Goal: Information Seeking & Learning: Learn about a topic

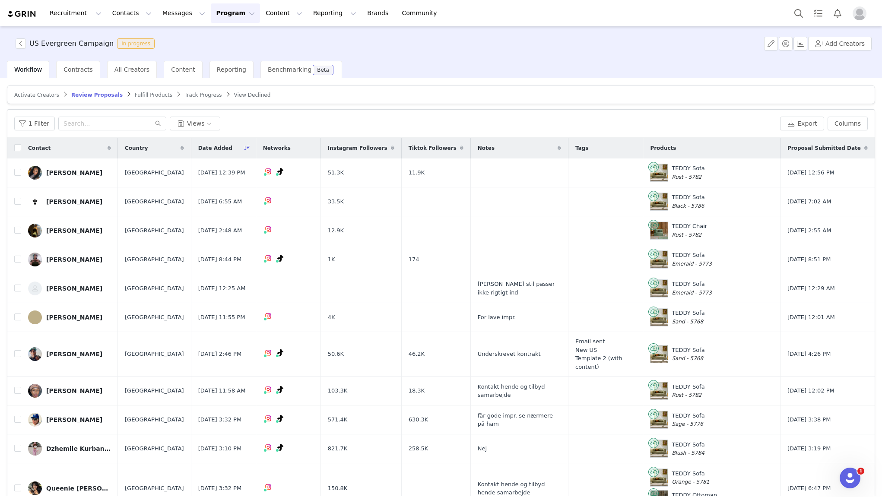
scroll to position [40, 0]
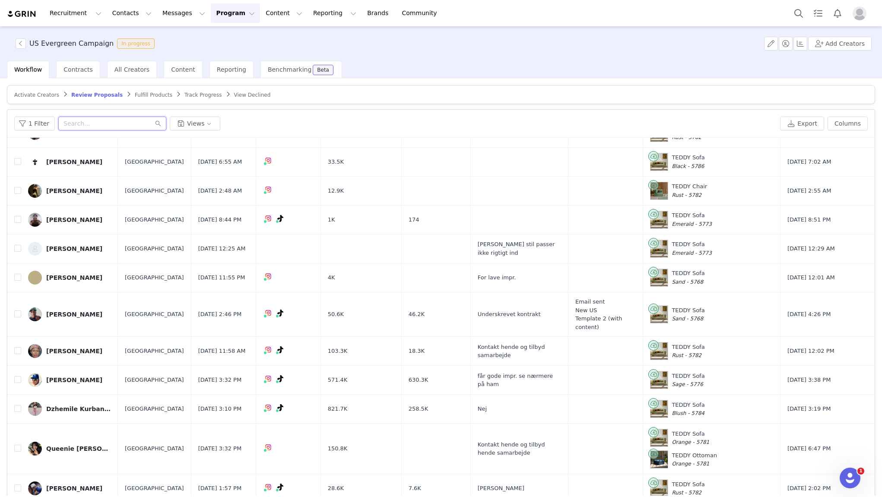
click at [86, 123] on input "text" at bounding box center [112, 124] width 108 height 14
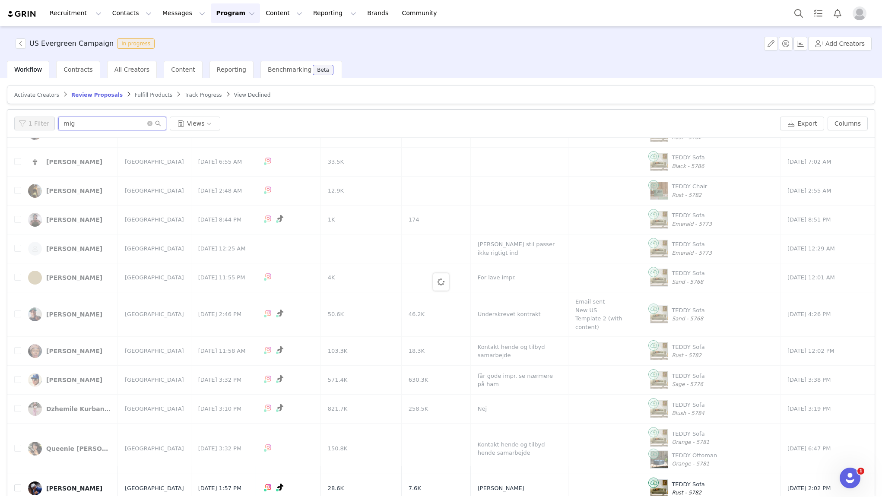
scroll to position [0, 0]
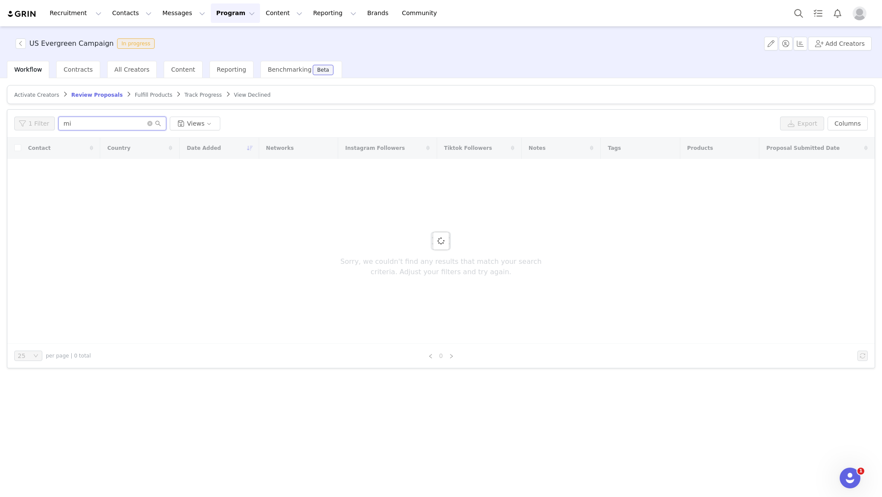
type input "m"
click at [48, 100] on article "Activate Creators Review Proposals Fulfill Products Track Progress View Declined" at bounding box center [441, 94] width 869 height 19
click at [48, 98] on div "Activate Creators" at bounding box center [36, 95] width 45 height 7
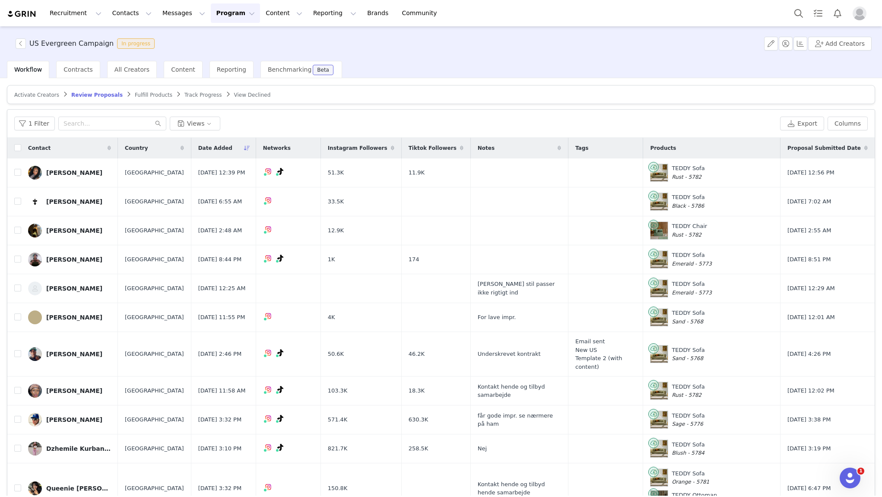
click at [52, 97] on span "Activate Creators" at bounding box center [36, 95] width 45 height 6
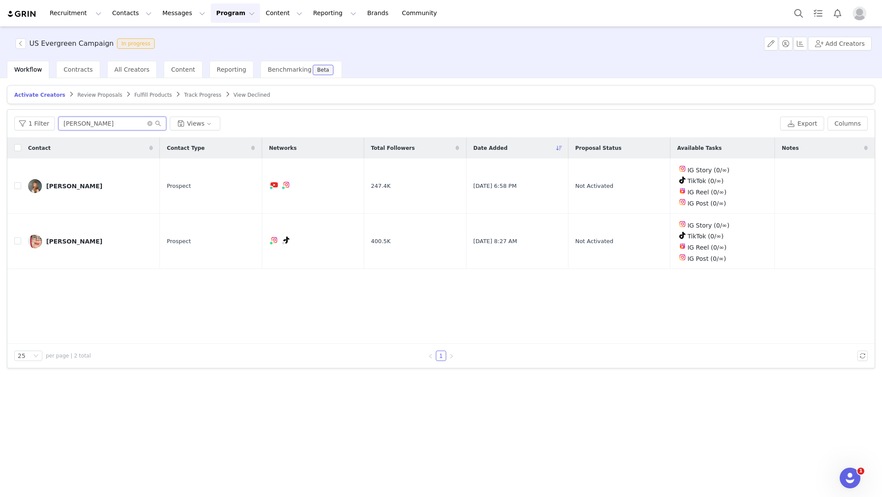
click at [107, 121] on input "[PERSON_NAME]" at bounding box center [112, 124] width 108 height 14
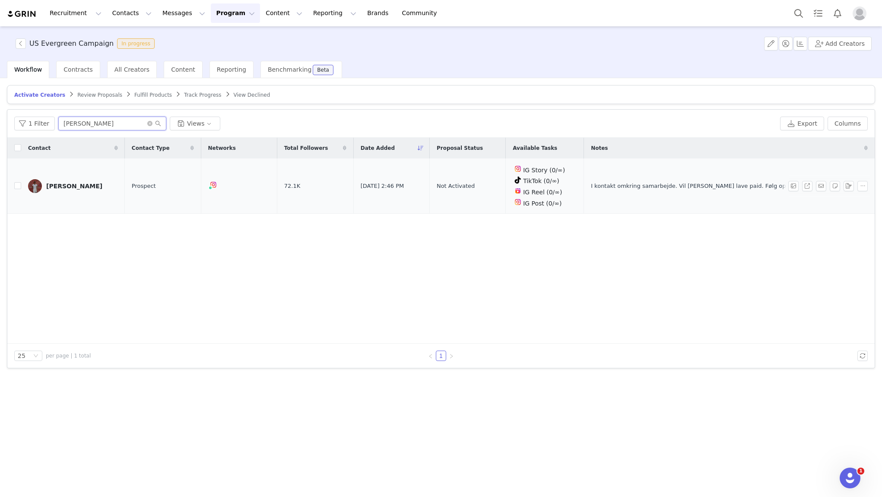
type input "[PERSON_NAME]"
click at [75, 185] on div "[PERSON_NAME]" at bounding box center [74, 186] width 56 height 7
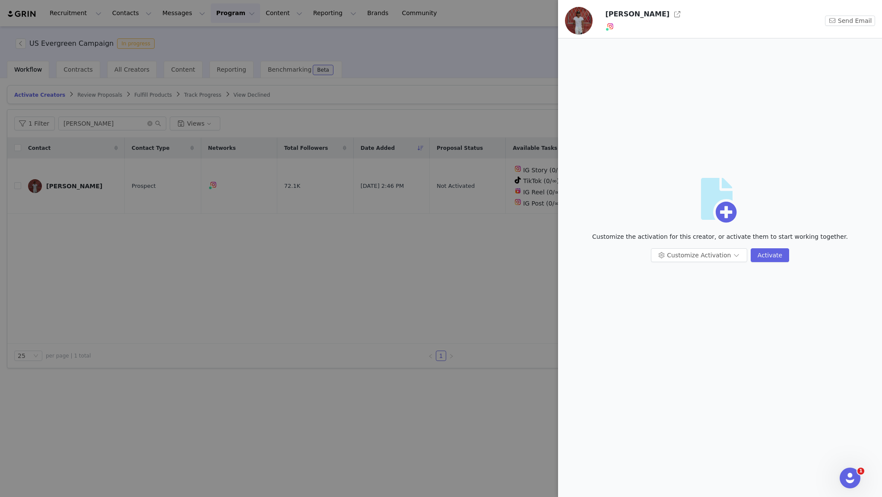
click at [221, 302] on div at bounding box center [441, 248] width 882 height 497
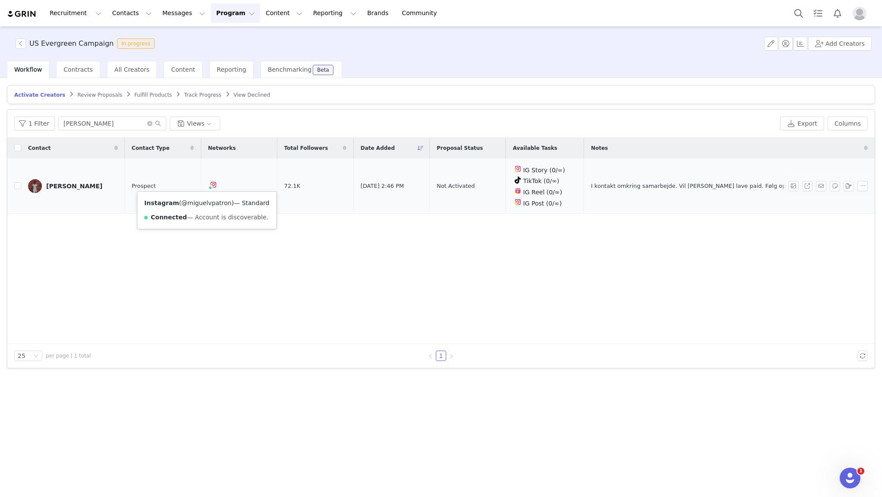
click at [202, 201] on link "@miguelvpatron" at bounding box center [206, 203] width 50 height 7
click at [234, 13] on button "Program Program" at bounding box center [235, 12] width 49 height 19
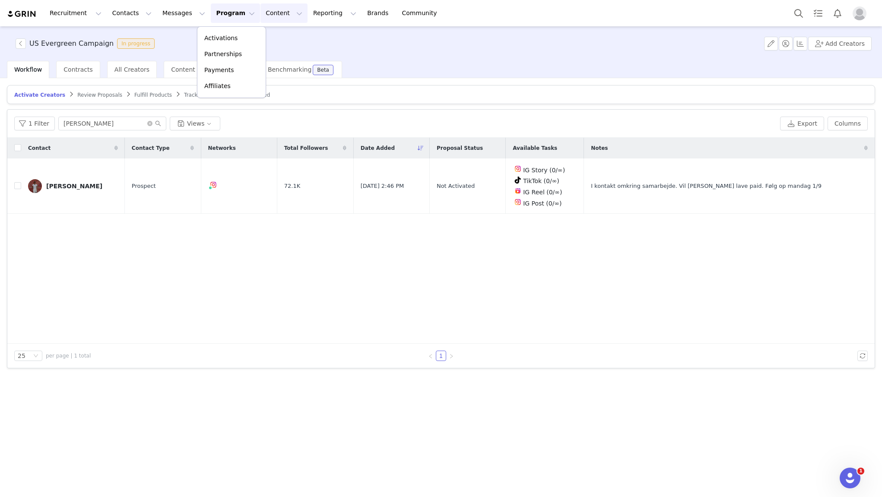
click at [265, 11] on button "Content Content" at bounding box center [284, 12] width 47 height 19
click at [167, 13] on button "Messages Messages" at bounding box center [183, 12] width 53 height 19
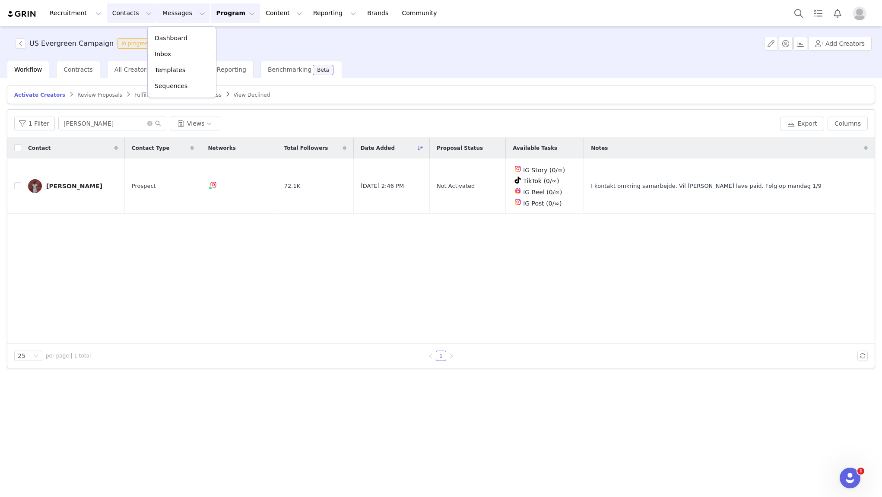
click at [119, 11] on button "Contacts Contacts" at bounding box center [132, 12] width 50 height 19
click at [125, 39] on p "Creators" at bounding box center [121, 38] width 26 height 9
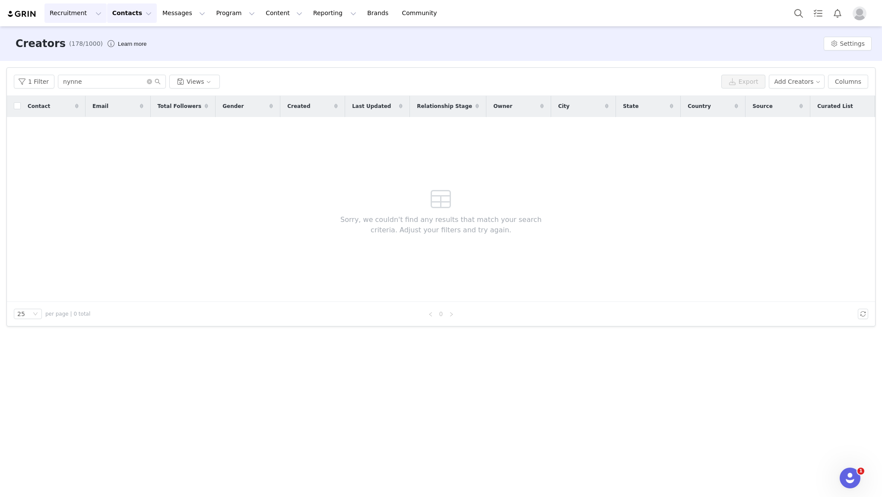
click at [70, 8] on button "Recruitment Recruitment" at bounding box center [76, 12] width 62 height 19
click at [77, 40] on p "Creator Search" at bounding box center [74, 38] width 45 height 9
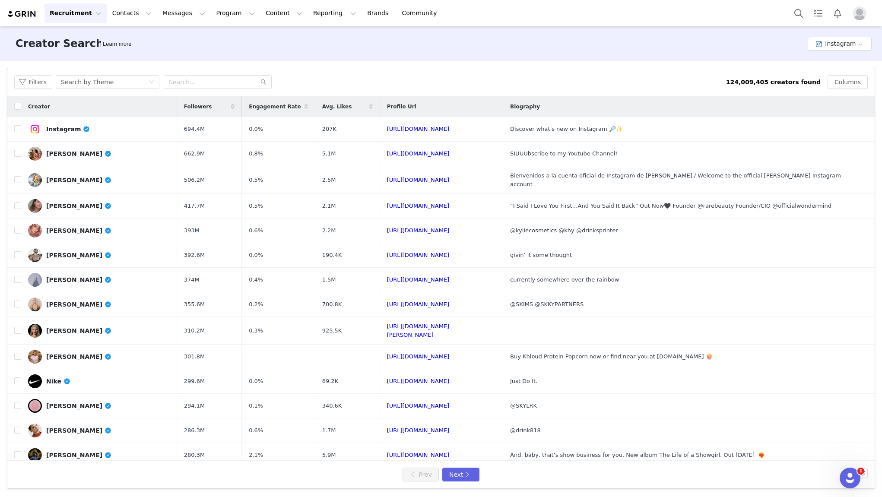
click at [82, 18] on button "Recruitment Recruitment" at bounding box center [76, 12] width 62 height 19
click at [94, 87] on div "Web Extension" at bounding box center [79, 86] width 54 height 9
click at [30, 82] on button "Filters" at bounding box center [33, 82] width 38 height 14
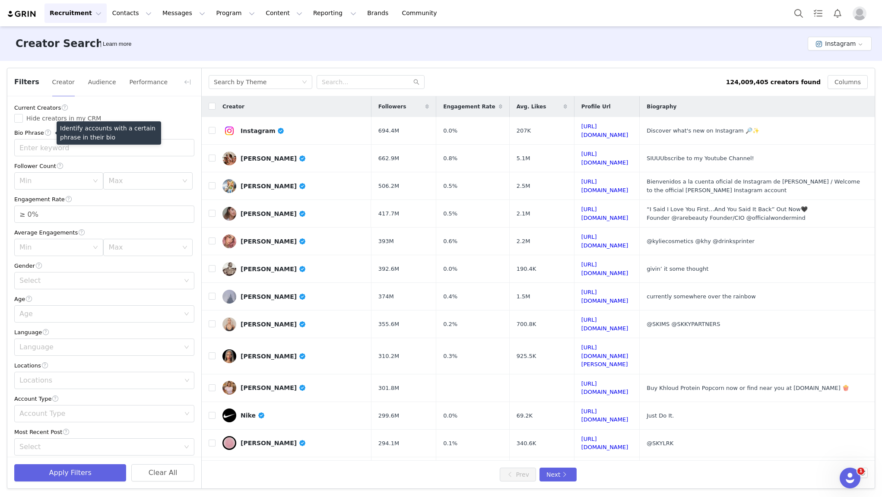
click at [47, 131] on span at bounding box center [48, 132] width 8 height 9
click at [61, 179] on div "Min" at bounding box center [53, 181] width 69 height 9
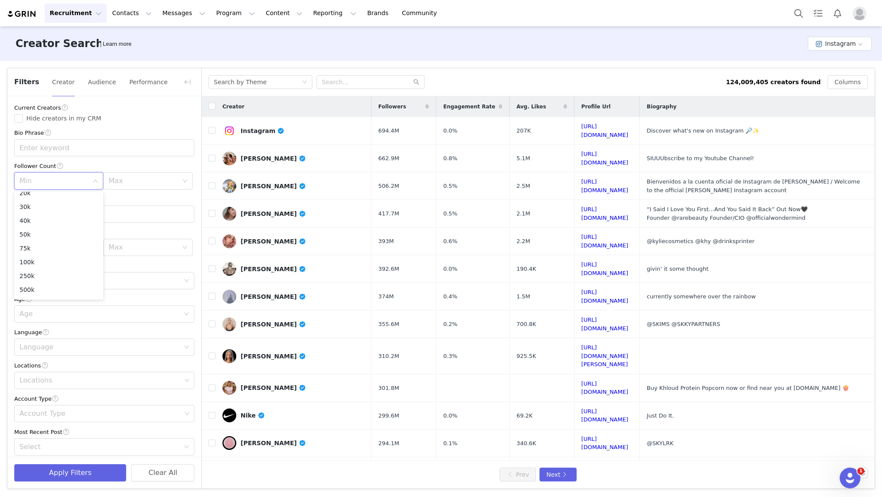
scroll to position [61, 0]
click at [34, 237] on li "75k" at bounding box center [58, 236] width 89 height 14
click at [144, 181] on div "Max" at bounding box center [142, 181] width 69 height 9
click at [124, 277] on li "500k" at bounding box center [147, 278] width 89 height 14
click at [94, 201] on div "Engagement Rate" at bounding box center [104, 199] width 180 height 9
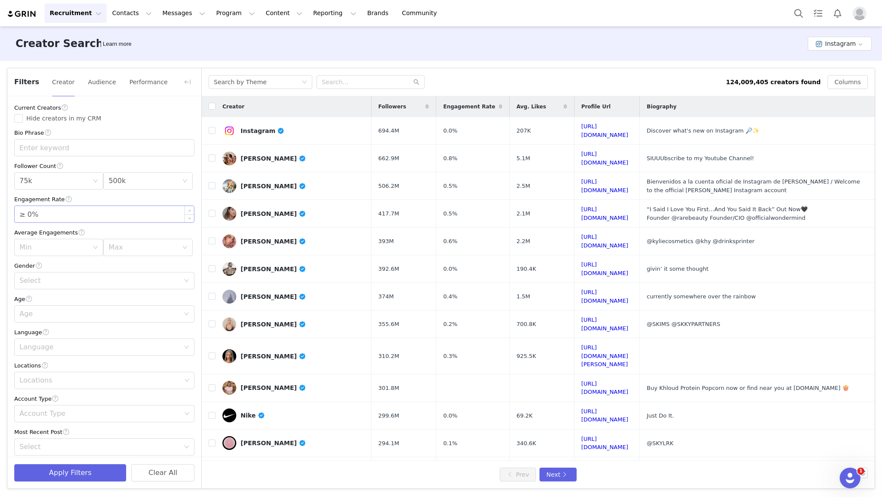
click at [81, 216] on input "≥ 0%" at bounding box center [104, 214] width 179 height 16
click at [187, 220] on span "Decrease Value" at bounding box center [189, 218] width 9 height 10
click at [191, 218] on icon "icon: down" at bounding box center [189, 218] width 3 height 3
click at [191, 209] on span "Increase Value" at bounding box center [189, 211] width 9 height 10
type input "≥ 2%"
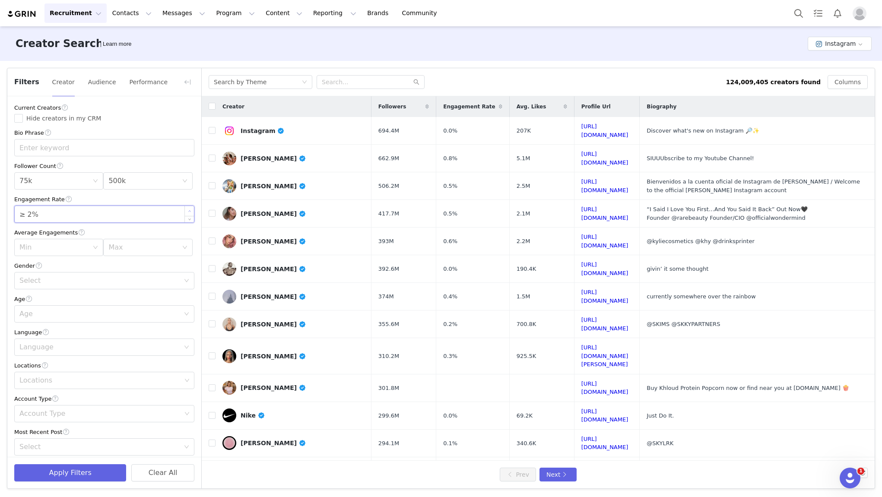
click at [190, 210] on span "Increase Value" at bounding box center [189, 211] width 9 height 10
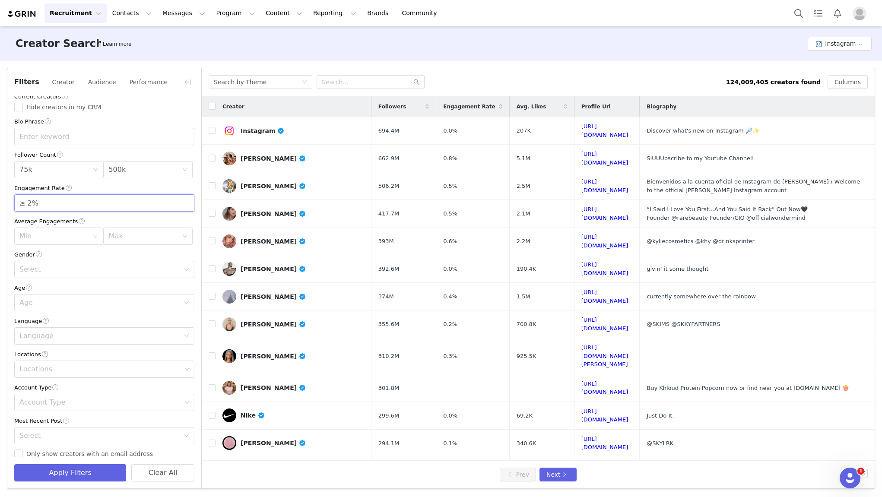
scroll to position [12, 0]
click at [64, 276] on div "Select" at bounding box center [101, 269] width 164 height 16
click at [43, 287] on li "Any" at bounding box center [104, 289] width 180 height 14
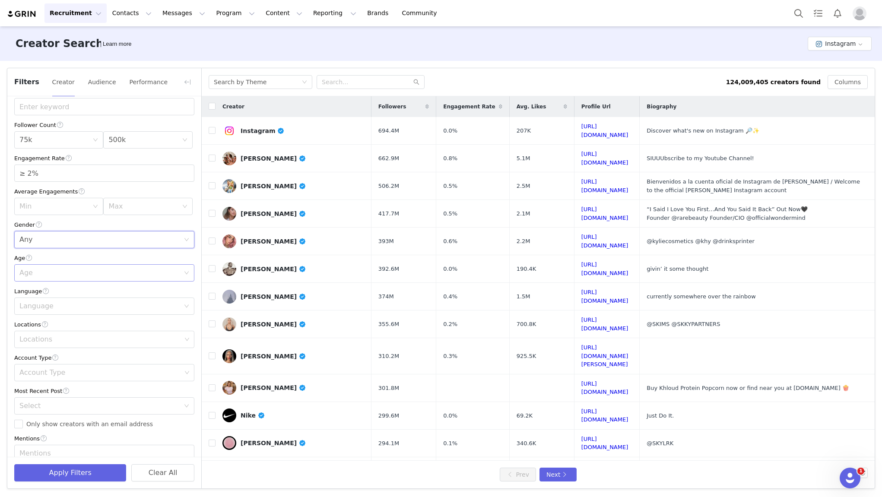
scroll to position [50, 0]
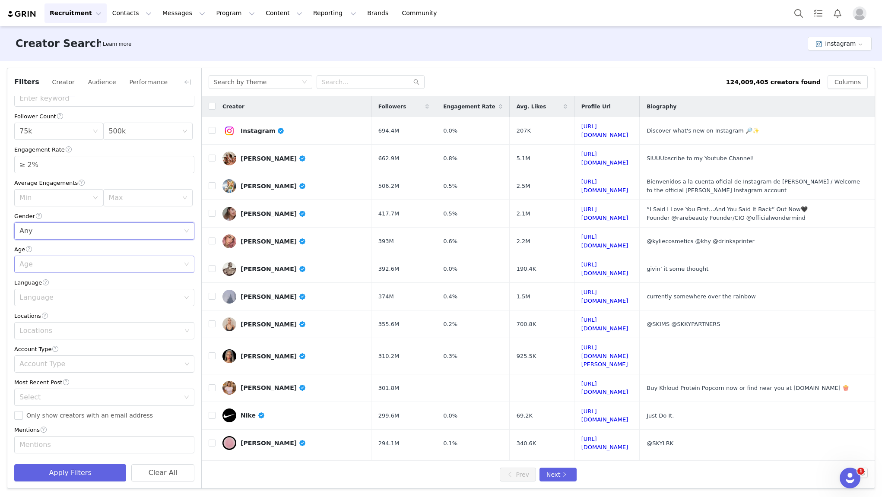
click at [61, 270] on div "Age" at bounding box center [101, 264] width 164 height 16
click at [50, 285] on li "18-24" at bounding box center [104, 284] width 180 height 14
click at [68, 267] on div "Age [DEMOGRAPHIC_DATA]" at bounding box center [101, 264] width 164 height 16
click at [37, 299] on li "25-34" at bounding box center [104, 298] width 180 height 14
click at [67, 270] on div "Age [DEMOGRAPHIC_DATA]" at bounding box center [101, 264] width 164 height 16
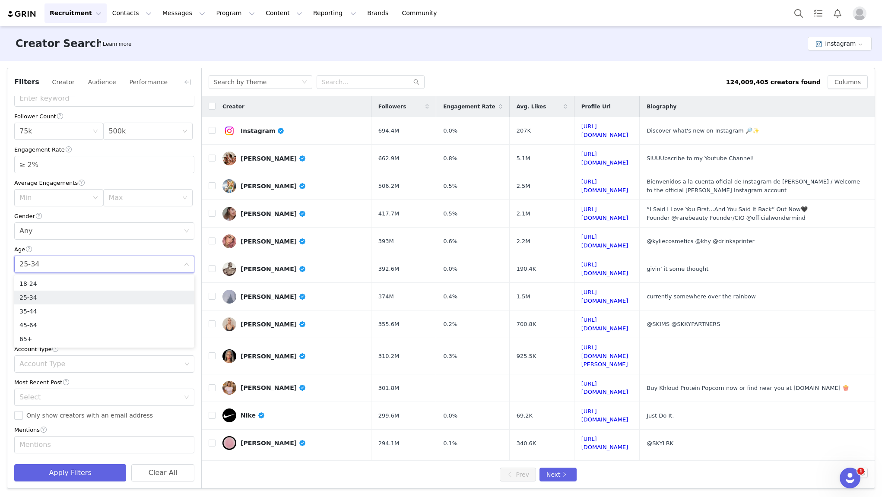
click at [71, 248] on div "Age" at bounding box center [104, 249] width 180 height 9
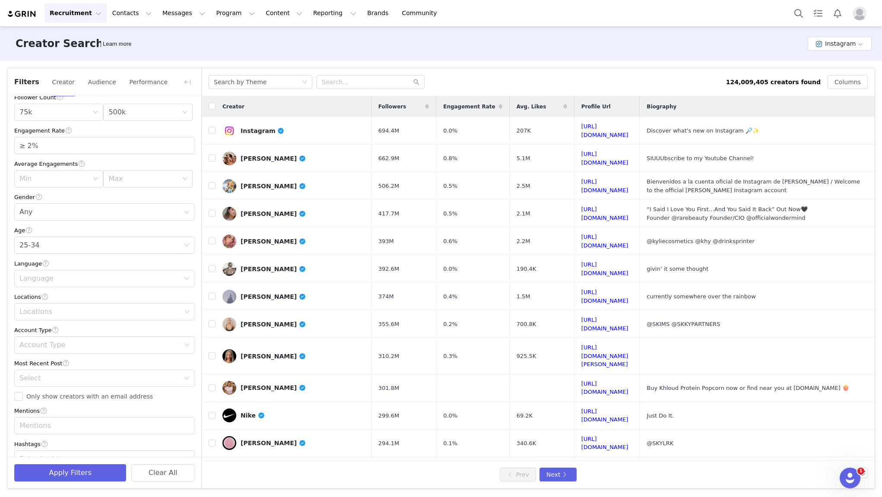
scroll to position [80, 0]
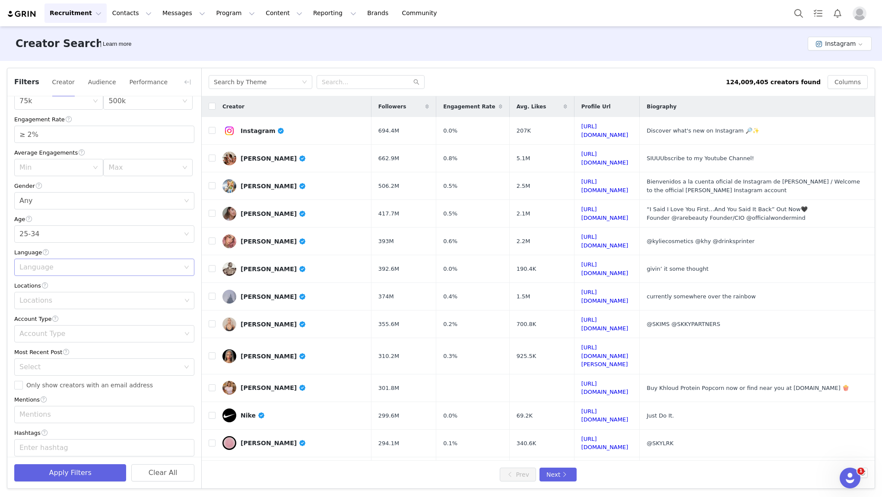
click at [56, 272] on div "Language" at bounding box center [101, 267] width 164 height 16
click at [49, 288] on li "English" at bounding box center [104, 287] width 180 height 14
click at [54, 303] on div "Locations" at bounding box center [100, 300] width 162 height 9
type input "new"
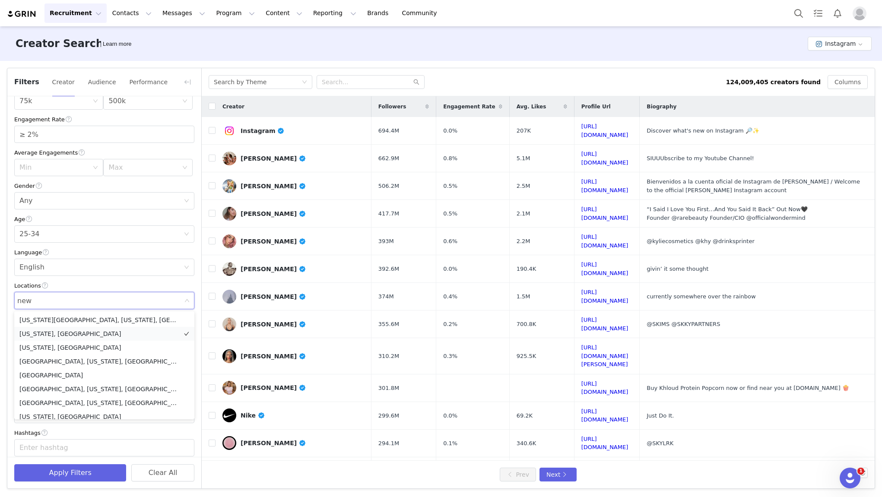
click at [66, 331] on li "[US_STATE], [GEOGRAPHIC_DATA]" at bounding box center [104, 334] width 180 height 14
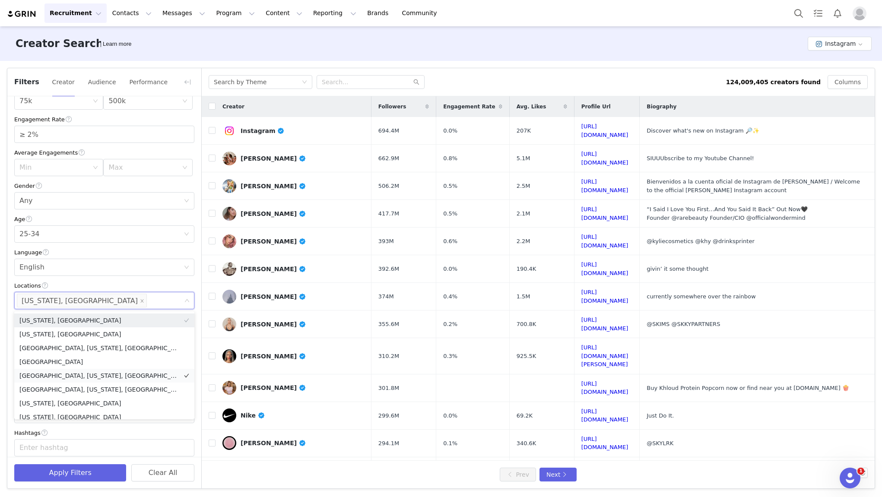
scroll to position [10, 0]
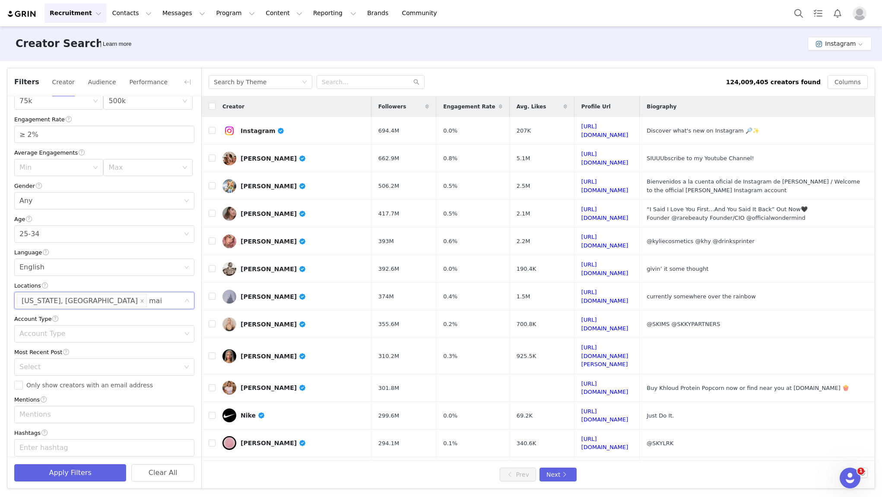
type input "main"
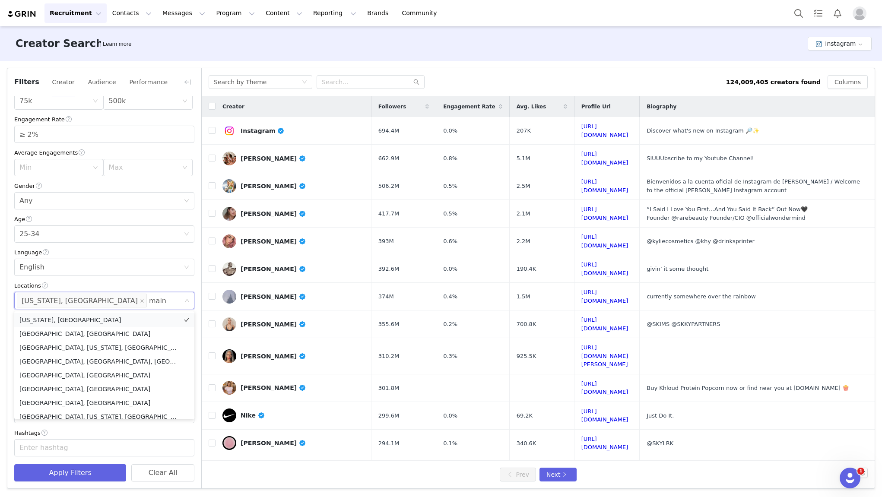
click at [100, 323] on li "[US_STATE], [GEOGRAPHIC_DATA]" at bounding box center [104, 320] width 180 height 14
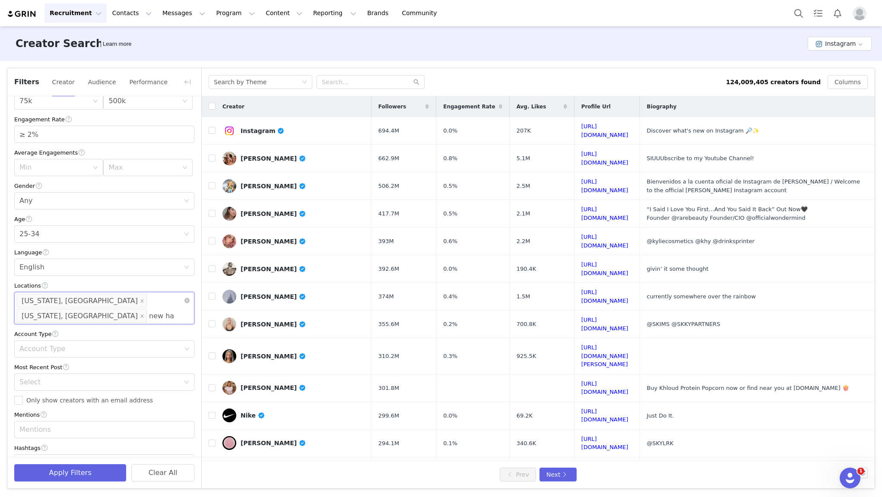
type input "new ham"
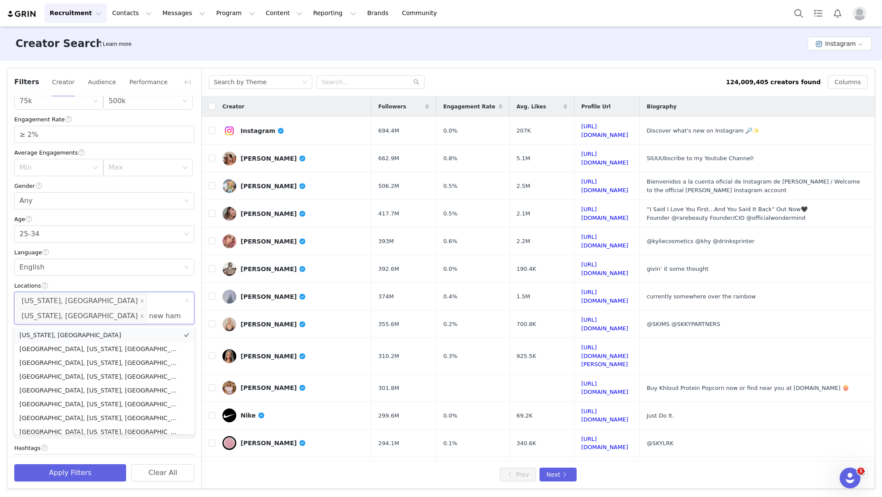
click at [110, 334] on li "[US_STATE], [GEOGRAPHIC_DATA]" at bounding box center [104, 335] width 180 height 14
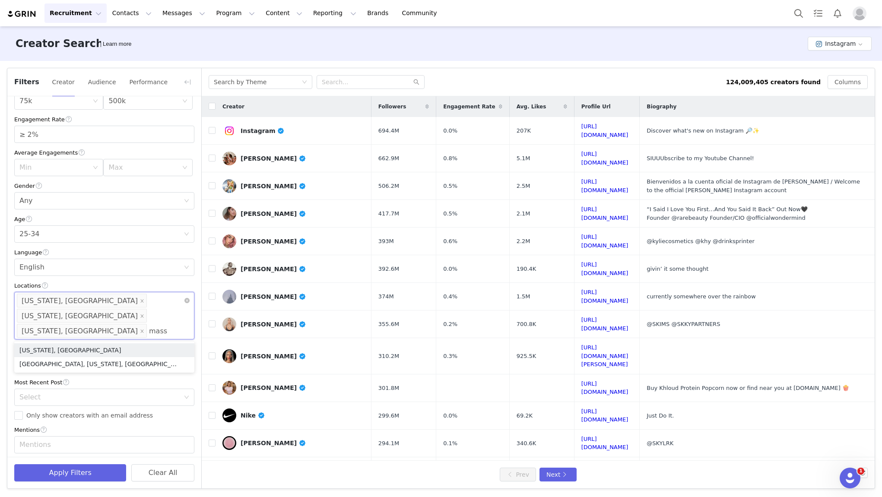
type input "massa"
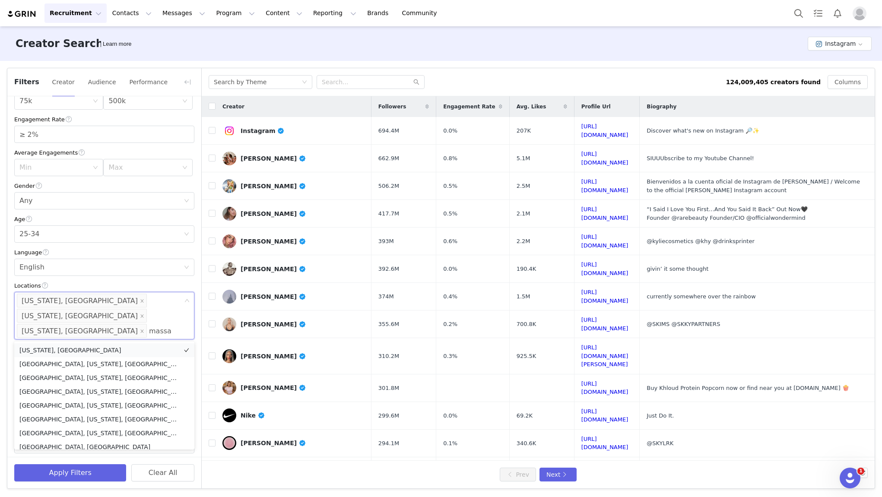
click at [128, 348] on li "[US_STATE], [GEOGRAPHIC_DATA]" at bounding box center [104, 351] width 180 height 14
click at [150, 348] on div "Locations [US_STATE], [GEOGRAPHIC_DATA] [US_STATE], [GEOGRAPHIC_DATA] [US_STATE…" at bounding box center [104, 323] width 180 height 63
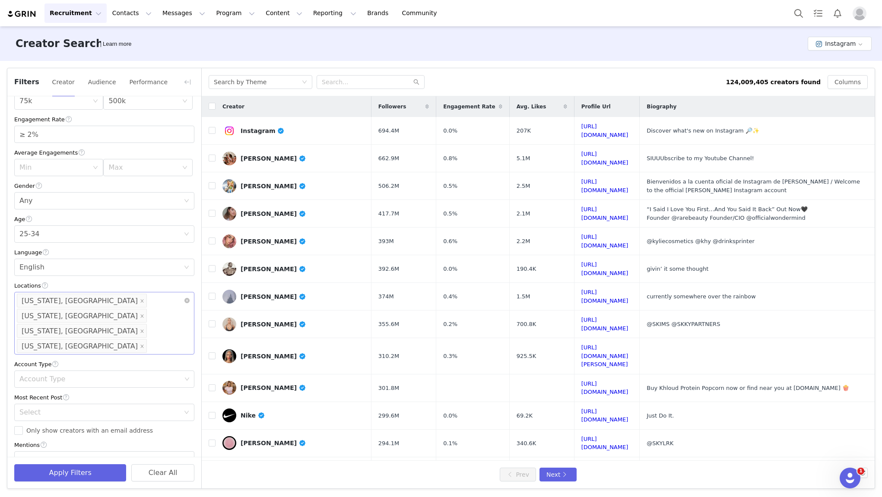
click at [150, 348] on div "Locations [US_STATE], [GEOGRAPHIC_DATA] [US_STATE], [GEOGRAPHIC_DATA] [US_STATE…" at bounding box center [104, 323] width 180 height 63
type input "[US_STATE]"
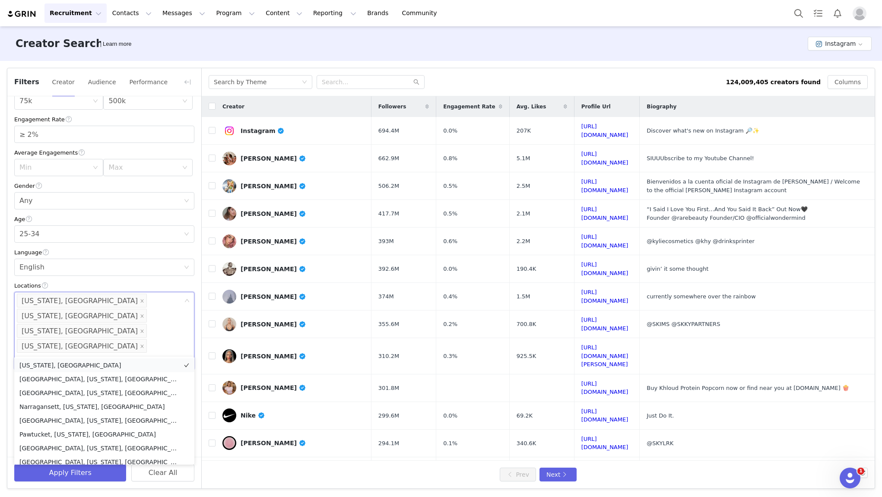
click at [132, 362] on li "[US_STATE], [GEOGRAPHIC_DATA]" at bounding box center [104, 366] width 180 height 14
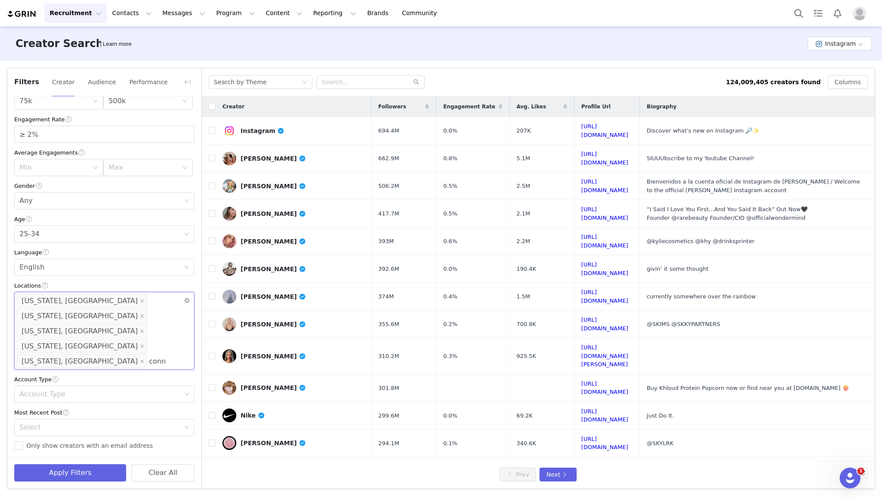
type input "conne"
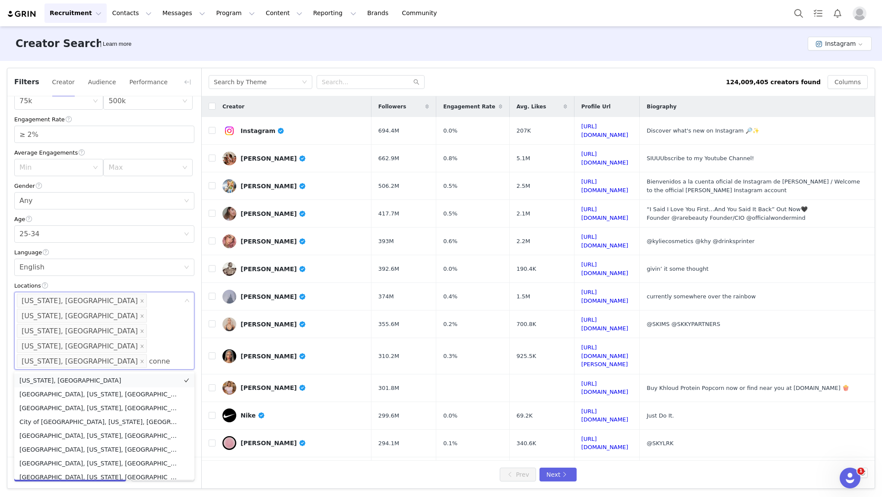
click at [123, 379] on li "[US_STATE], [GEOGRAPHIC_DATA]" at bounding box center [104, 381] width 180 height 14
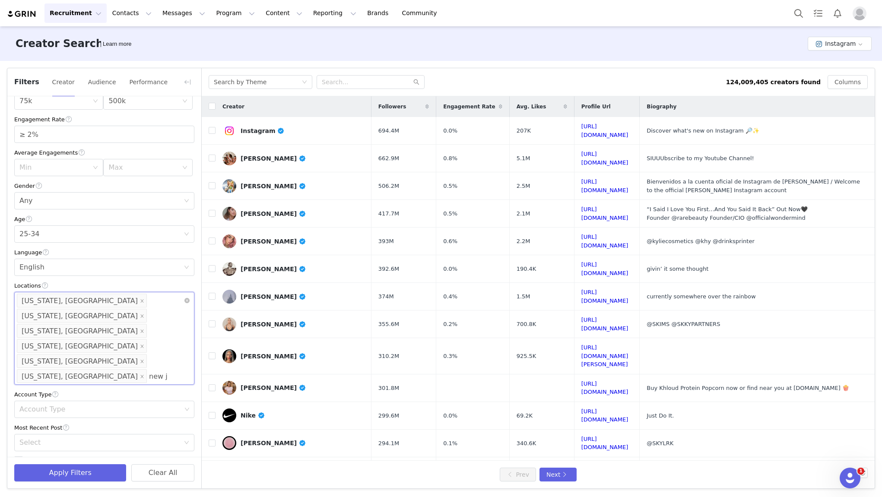
type input "new je"
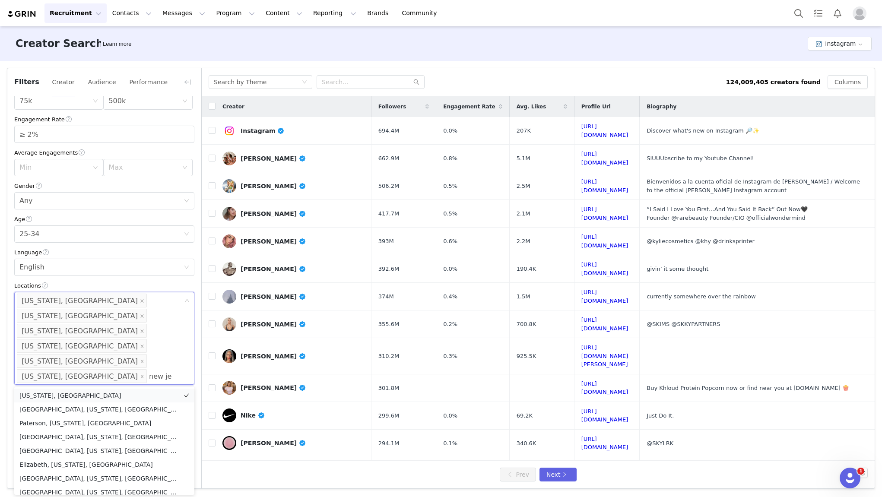
click at [127, 394] on li "[US_STATE], [GEOGRAPHIC_DATA]" at bounding box center [104, 396] width 180 height 14
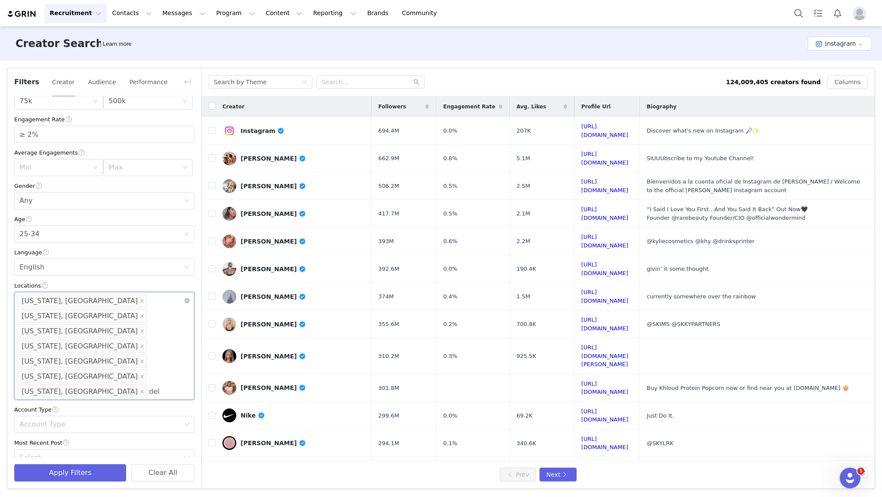
type input "dela"
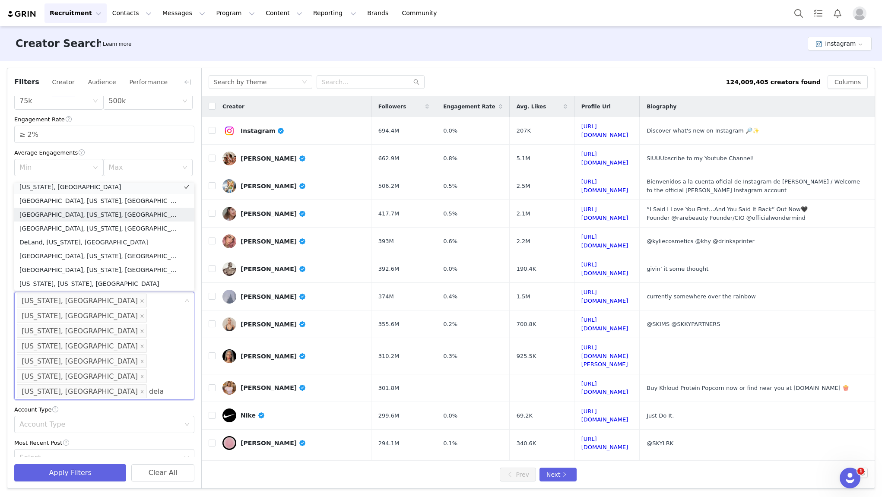
scroll to position [2, 0]
click at [84, 189] on li "[US_STATE], [GEOGRAPHIC_DATA]" at bounding box center [104, 190] width 180 height 14
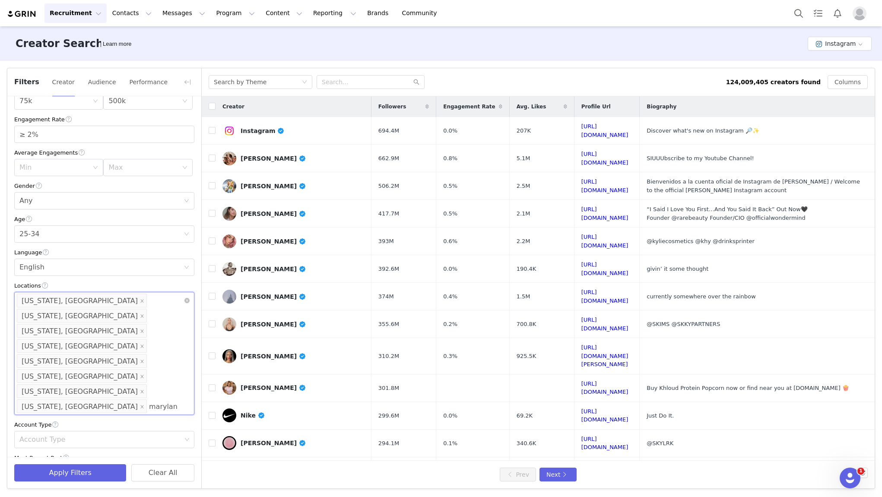
type input "[US_STATE]"
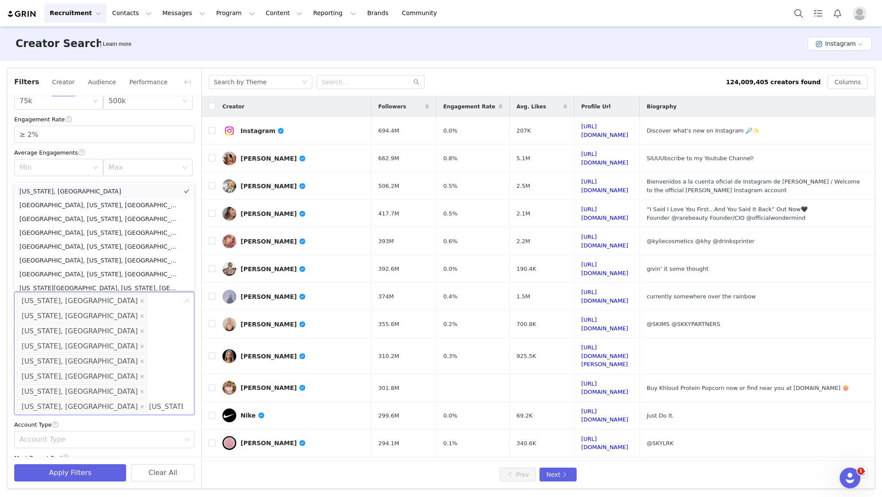
click at [83, 191] on li "[US_STATE], [GEOGRAPHIC_DATA]" at bounding box center [104, 192] width 180 height 14
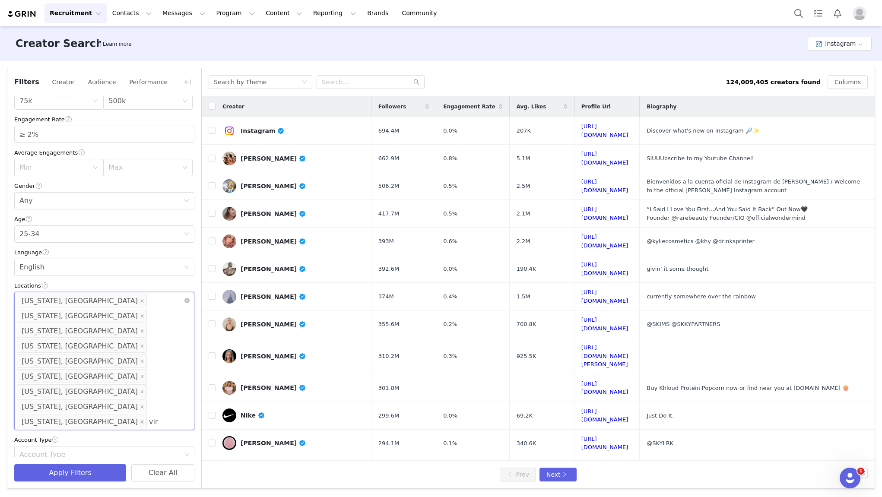
type input "virg"
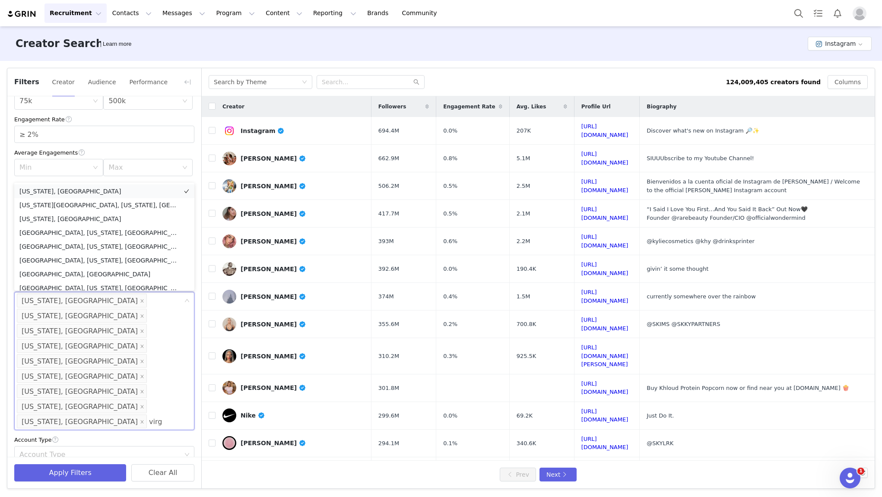
click at [76, 191] on li "[US_STATE], [GEOGRAPHIC_DATA]" at bounding box center [104, 192] width 180 height 14
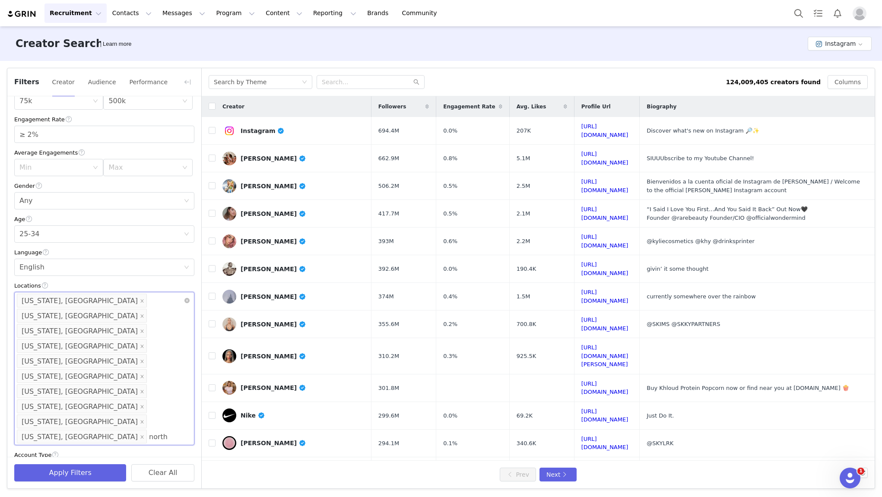
type input "north c"
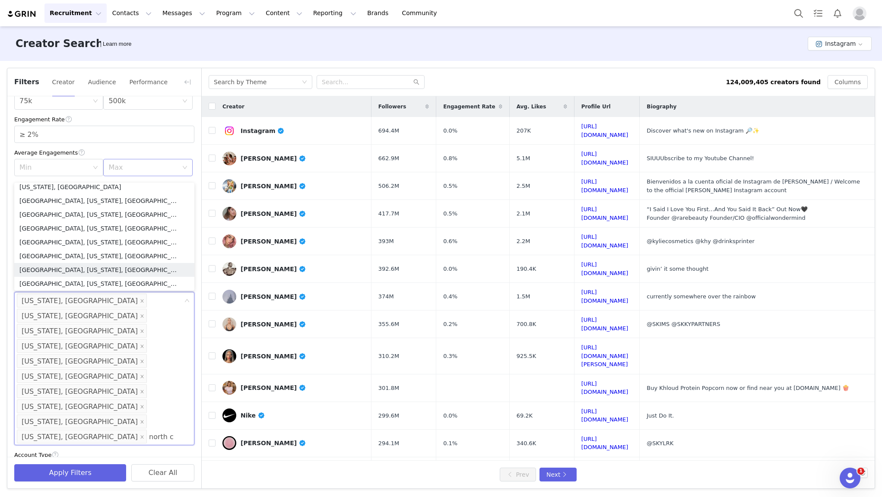
scroll to position [2, 0]
click at [78, 190] on li "[US_STATE], [GEOGRAPHIC_DATA]" at bounding box center [104, 190] width 180 height 14
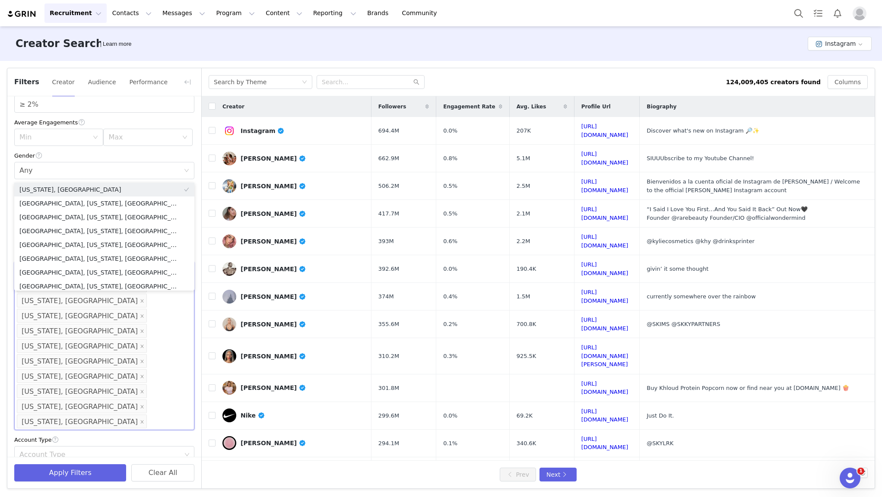
scroll to position [111, 0]
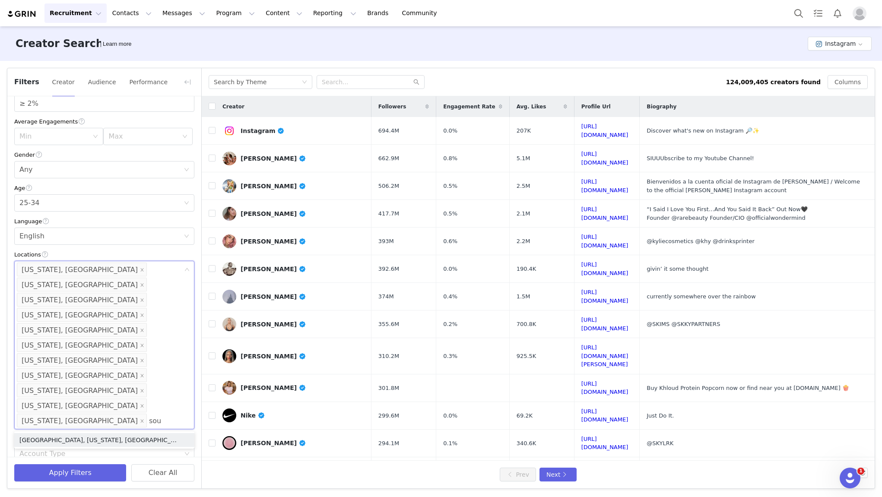
type input "sout"
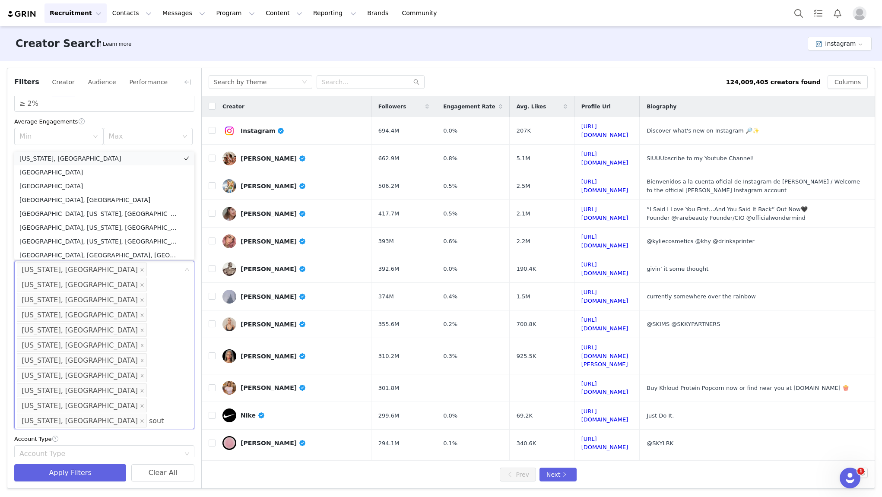
click at [102, 160] on li "[US_STATE], [GEOGRAPHIC_DATA]" at bounding box center [104, 159] width 180 height 14
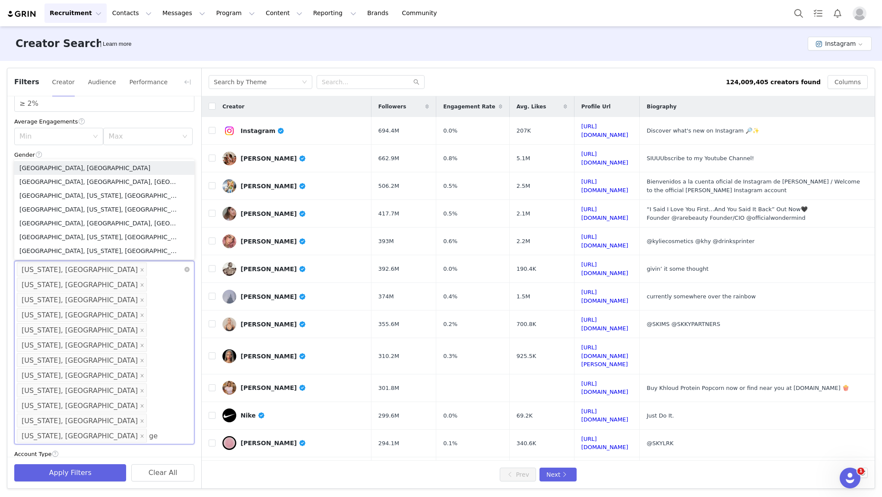
type input "geo"
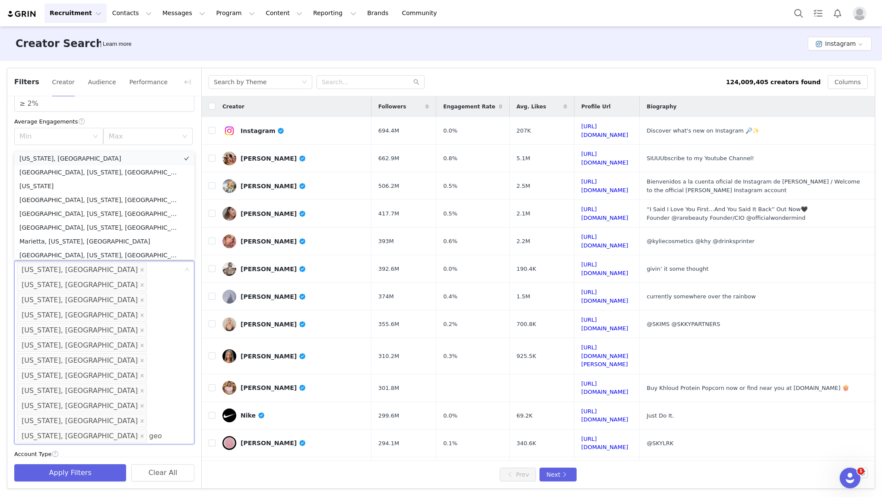
click at [76, 157] on li "[US_STATE], [GEOGRAPHIC_DATA]" at bounding box center [104, 159] width 180 height 14
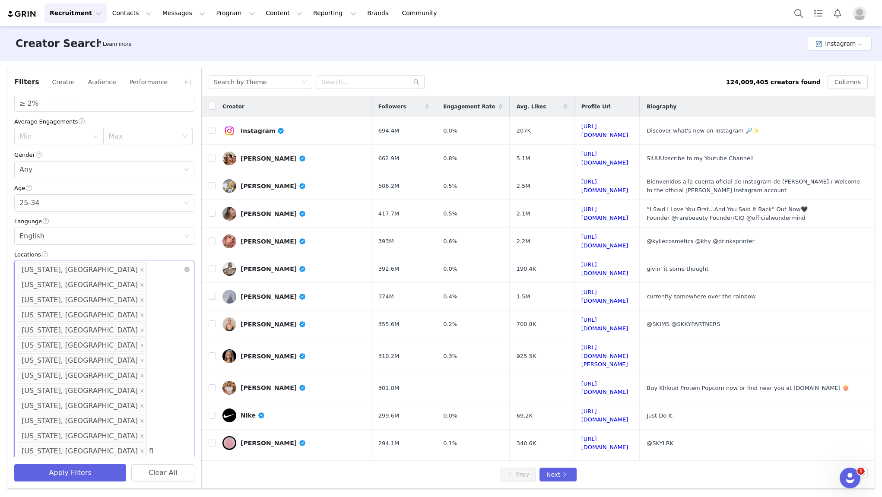
type input "flo"
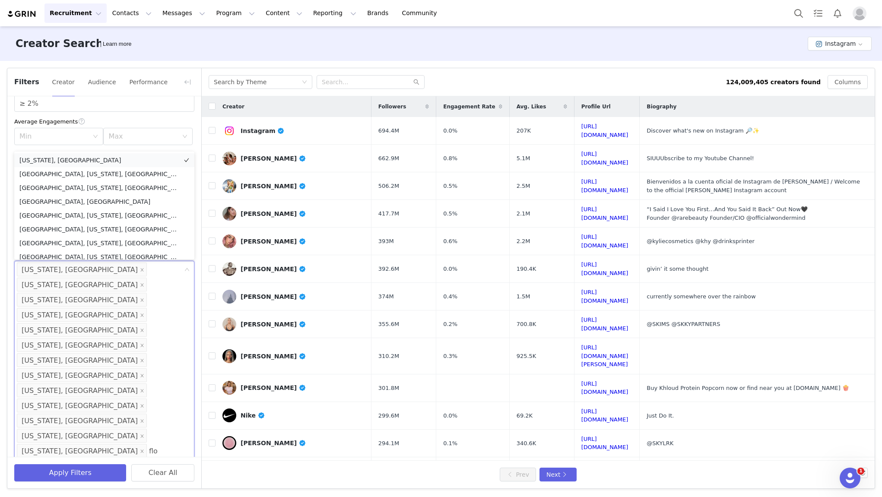
click at [73, 163] on li "[US_STATE], [GEOGRAPHIC_DATA]" at bounding box center [104, 160] width 180 height 14
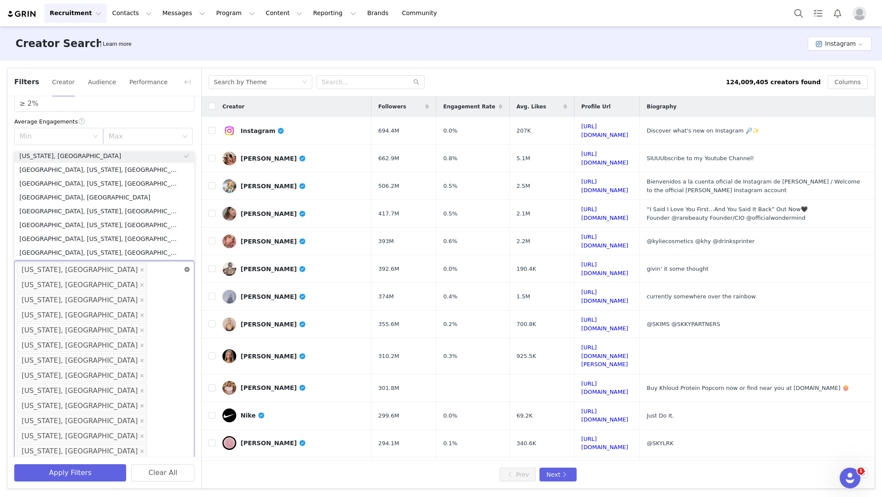
click at [188, 271] on icon "icon: close-circle" at bounding box center [187, 269] width 5 height 5
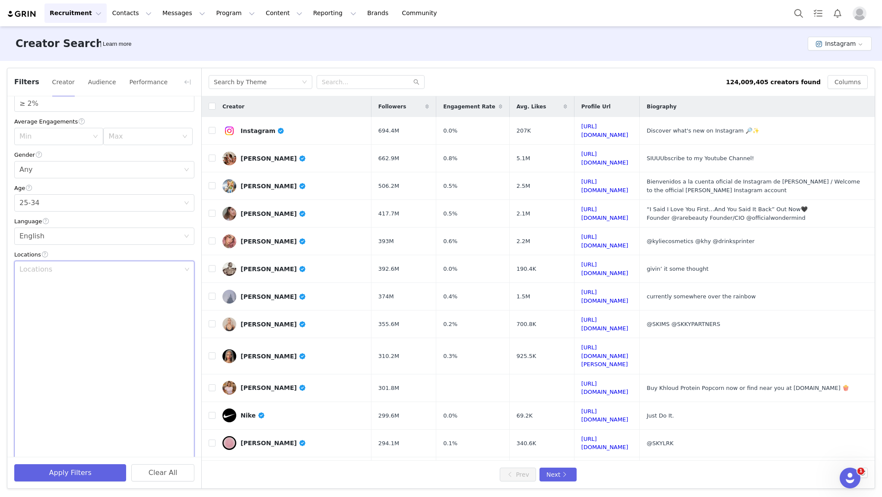
scroll to position [2, 0]
type input "[US_STATE]"
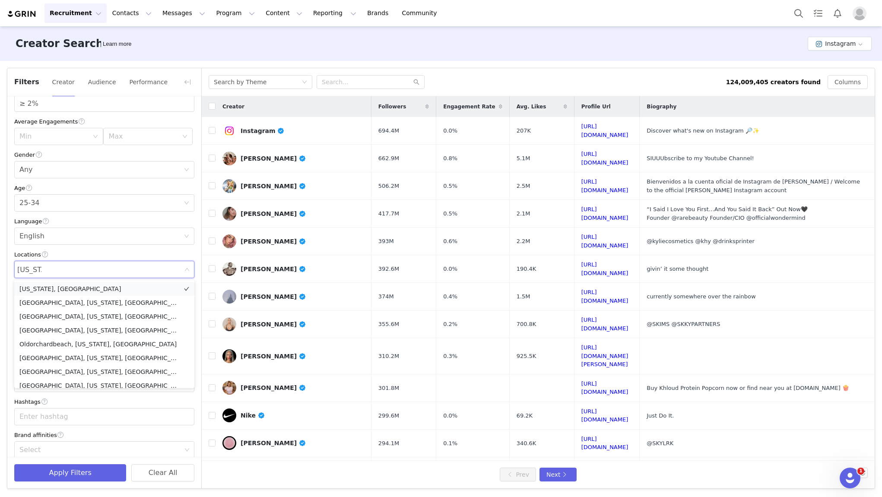
click at [117, 293] on li "[US_STATE], [GEOGRAPHIC_DATA]" at bounding box center [104, 289] width 180 height 14
type input "new"
click at [89, 302] on li "[US_STATE], [GEOGRAPHIC_DATA]" at bounding box center [104, 303] width 180 height 14
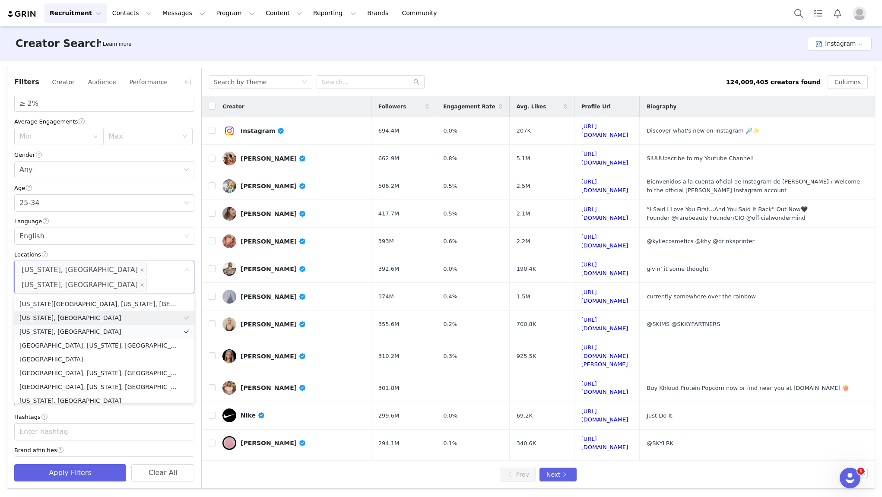
click at [83, 331] on li "[US_STATE], [GEOGRAPHIC_DATA]" at bounding box center [104, 332] width 180 height 14
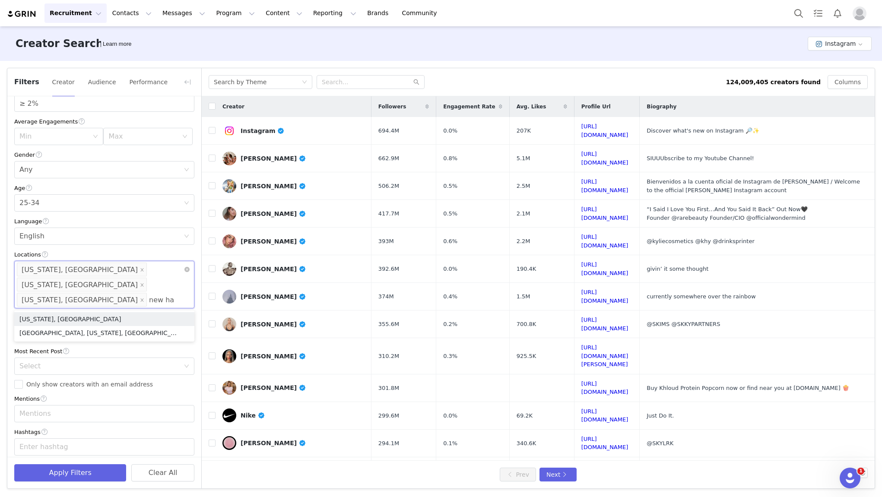
type input "new ham"
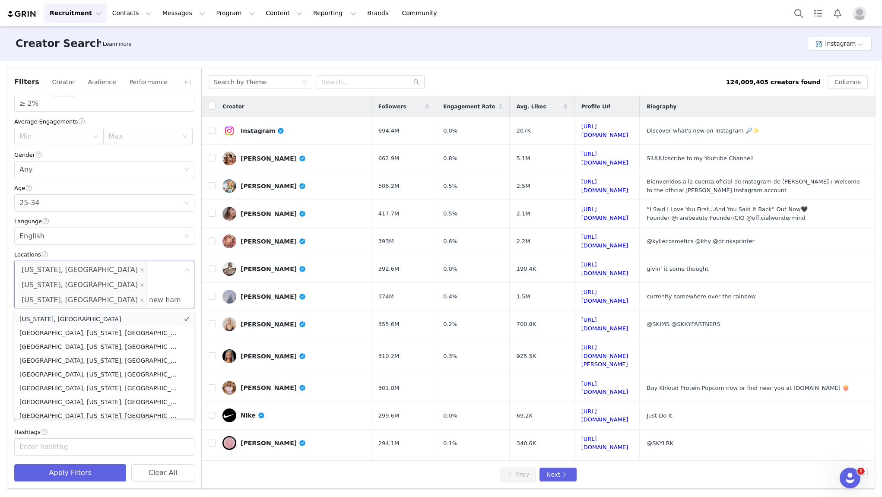
click at [109, 316] on li "[US_STATE], [GEOGRAPHIC_DATA]" at bounding box center [104, 319] width 180 height 14
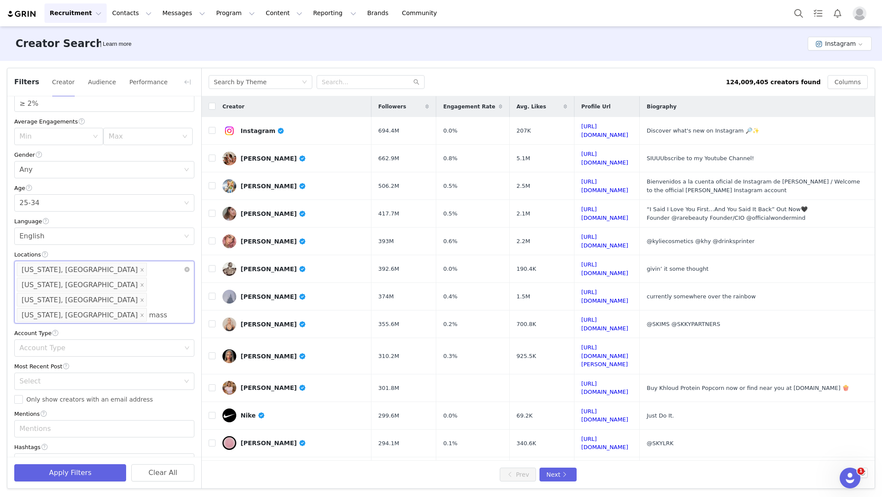
type input "massa"
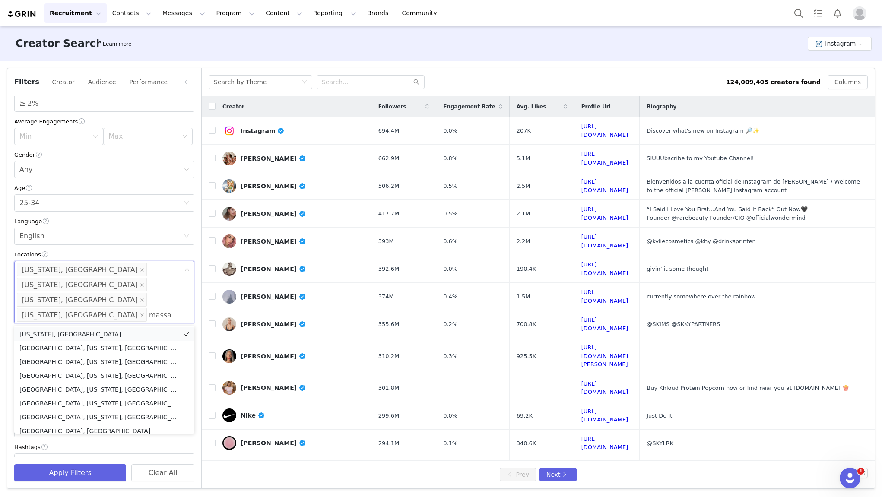
click at [119, 334] on li "[US_STATE], [GEOGRAPHIC_DATA]" at bounding box center [104, 335] width 180 height 14
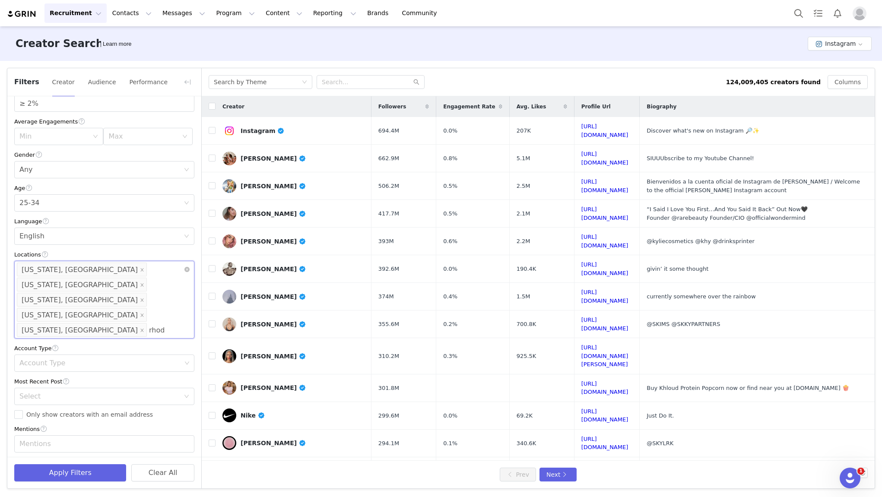
type input "rhode"
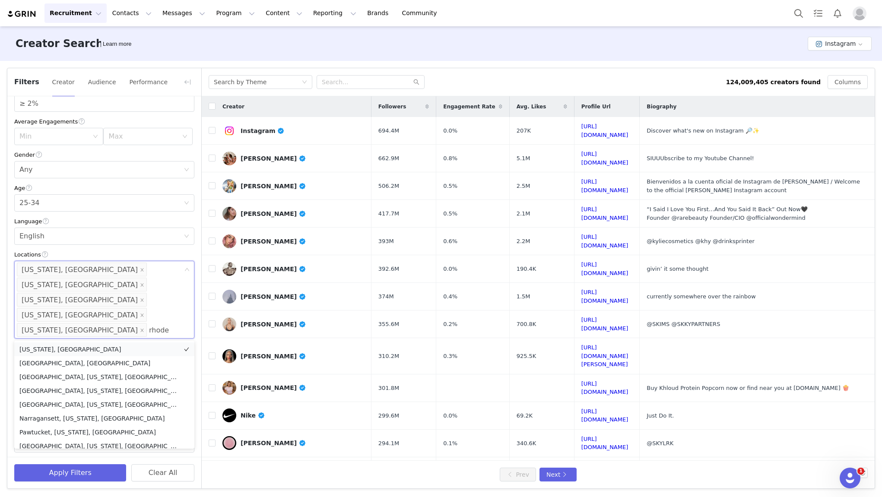
click at [121, 347] on li "[US_STATE], [GEOGRAPHIC_DATA]" at bounding box center [104, 350] width 180 height 14
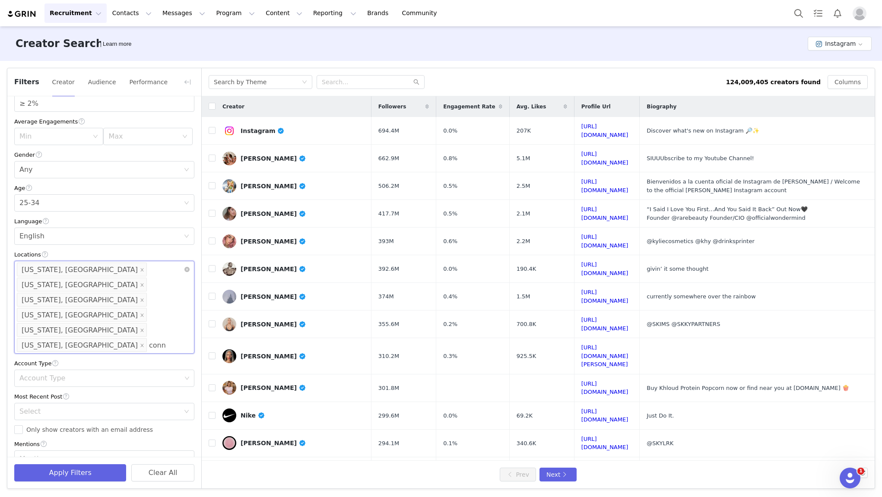
type input "conne"
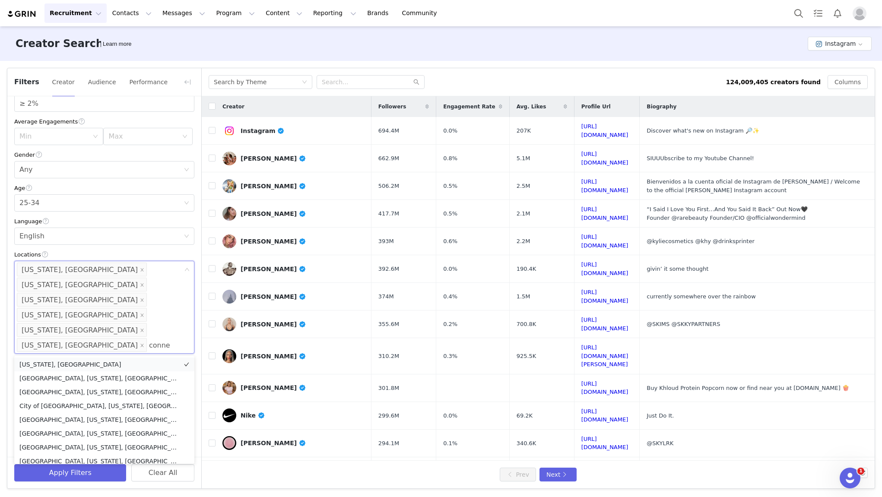
click at [115, 363] on li "[US_STATE], [GEOGRAPHIC_DATA]" at bounding box center [104, 365] width 180 height 14
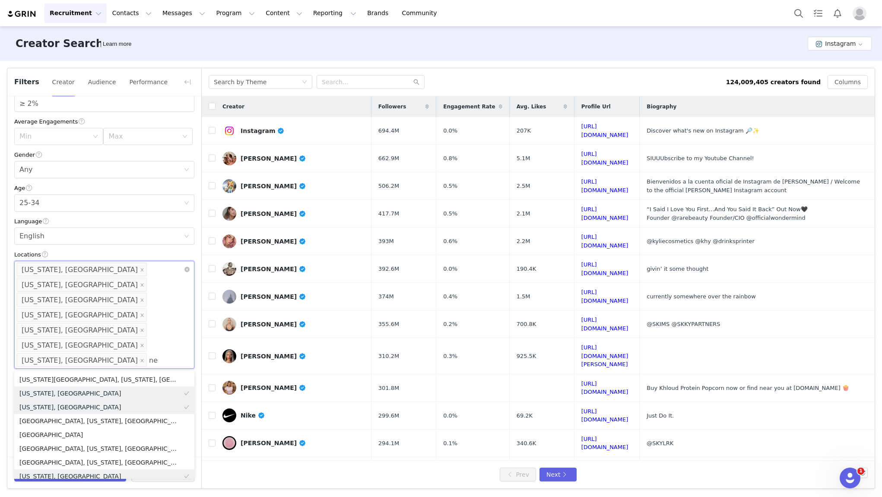
type input "n"
type input "del"
click at [108, 394] on li "[US_STATE], [GEOGRAPHIC_DATA]" at bounding box center [104, 394] width 180 height 14
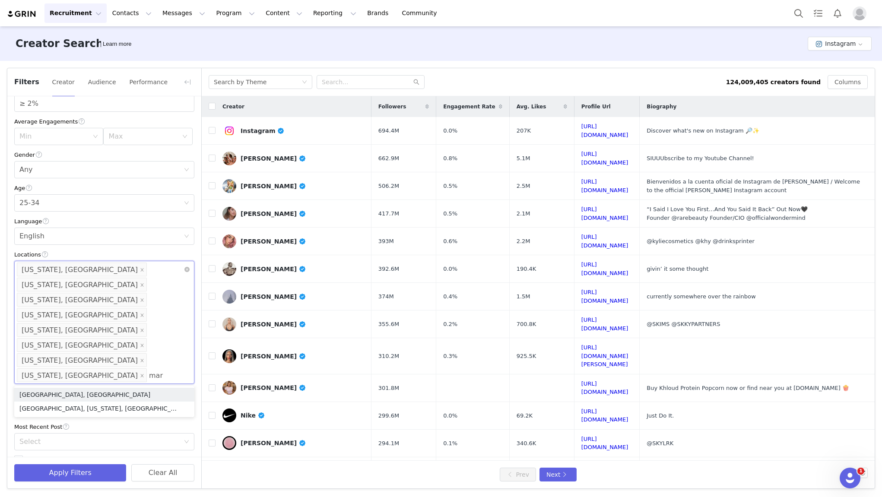
type input "[PERSON_NAME]"
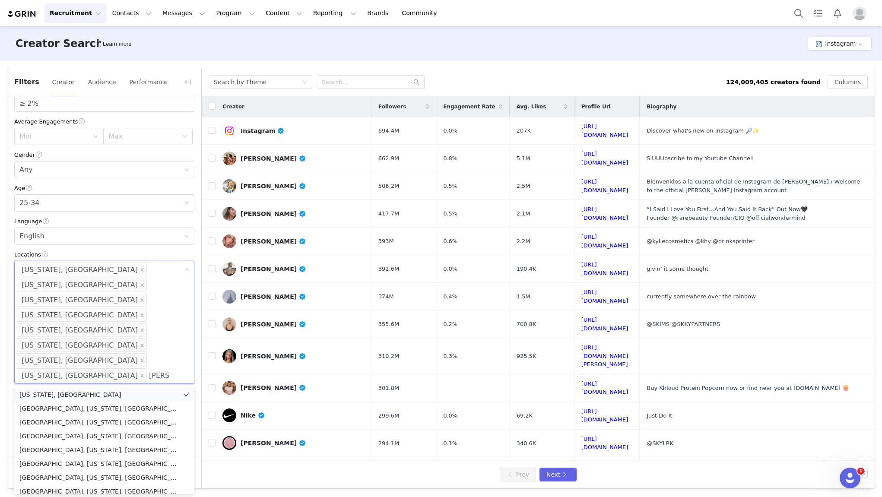
click at [115, 392] on li "[US_STATE], [GEOGRAPHIC_DATA]" at bounding box center [104, 395] width 180 height 14
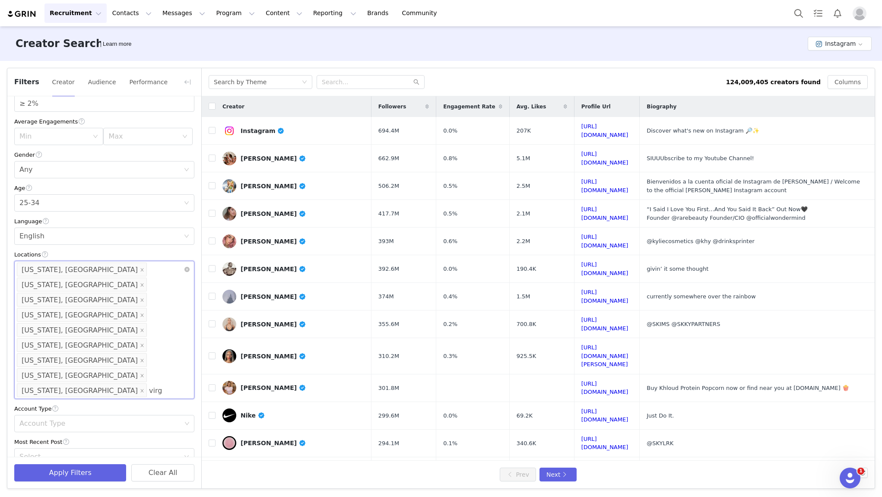
type input "virgi"
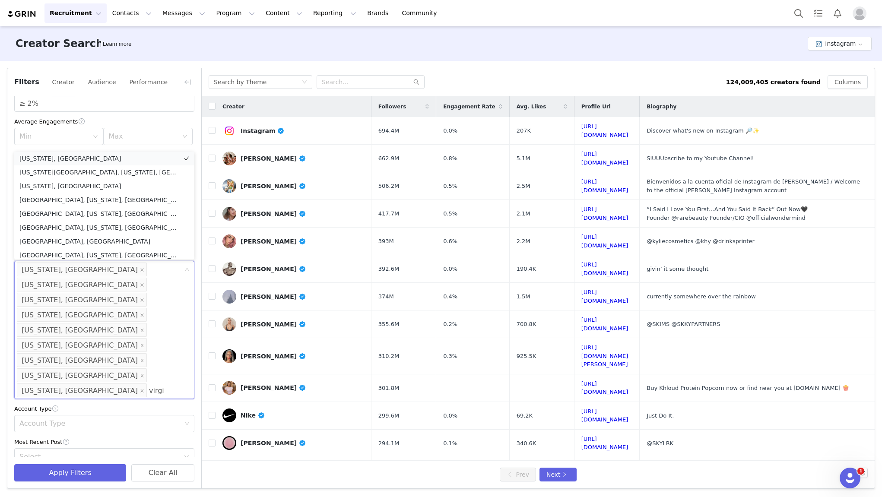
click at [83, 157] on li "[US_STATE], [GEOGRAPHIC_DATA]" at bounding box center [104, 159] width 180 height 14
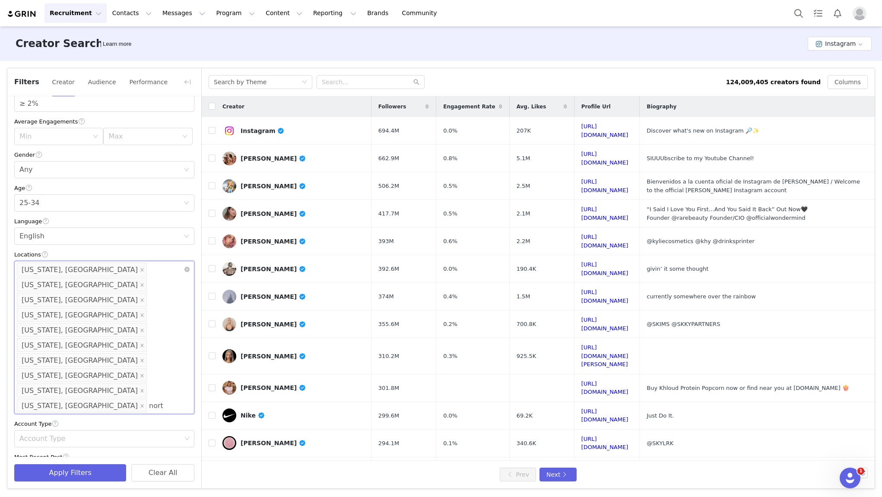
type input "north"
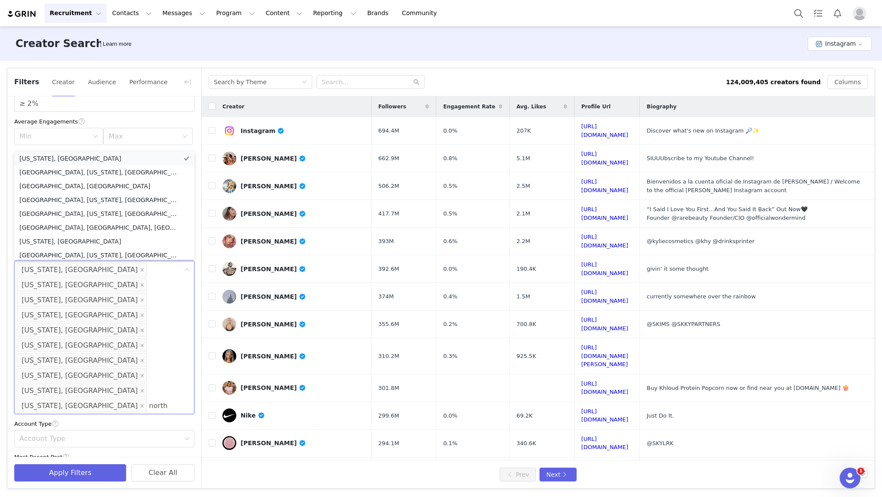
click at [94, 157] on li "[US_STATE], [GEOGRAPHIC_DATA]" at bounding box center [104, 159] width 180 height 14
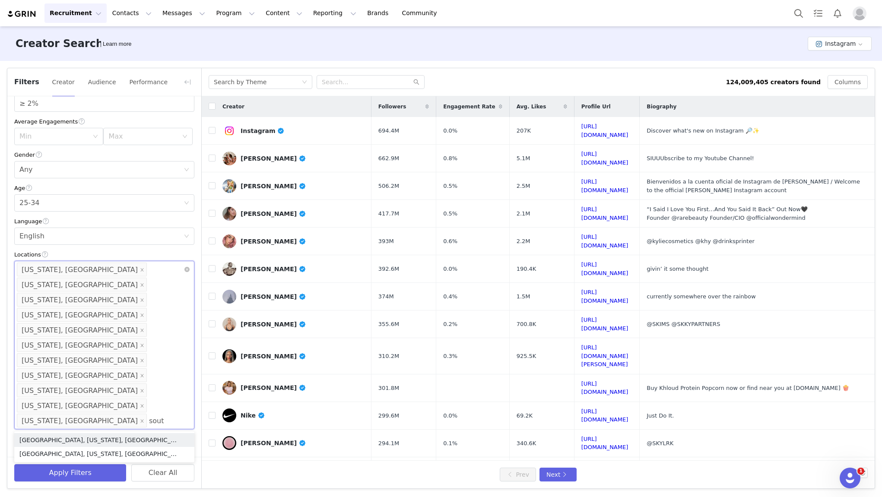
type input "south"
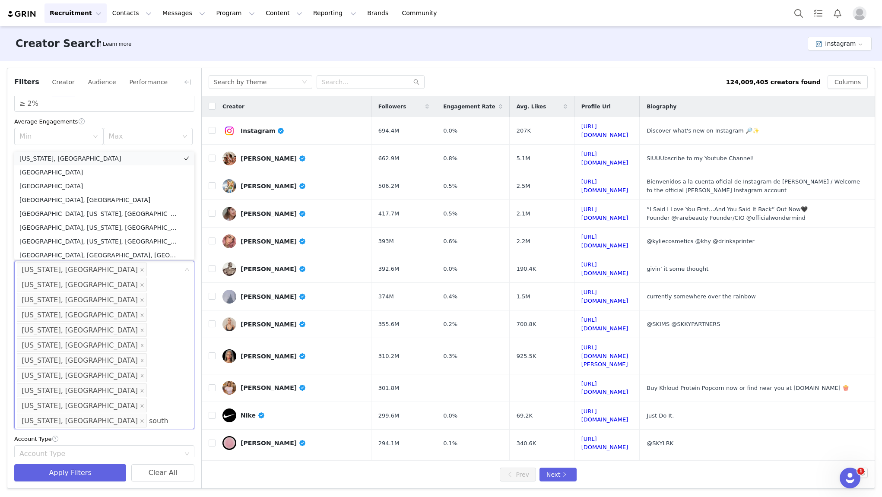
click at [94, 160] on li "[US_STATE], [GEOGRAPHIC_DATA]" at bounding box center [104, 159] width 180 height 14
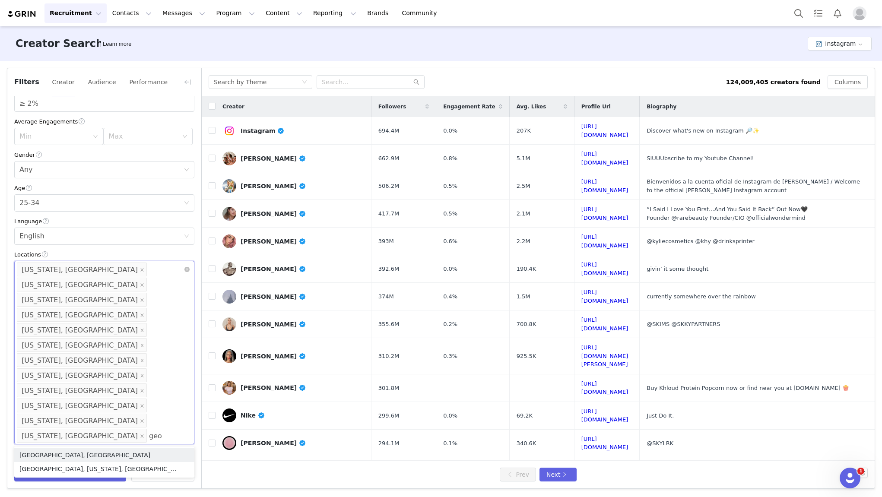
type input "geor"
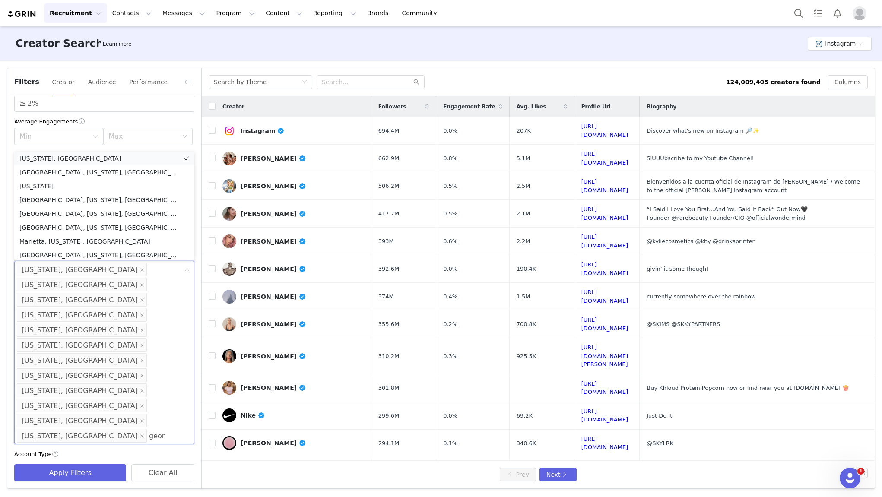
click at [64, 156] on li "[US_STATE], [GEOGRAPHIC_DATA]" at bounding box center [104, 159] width 180 height 14
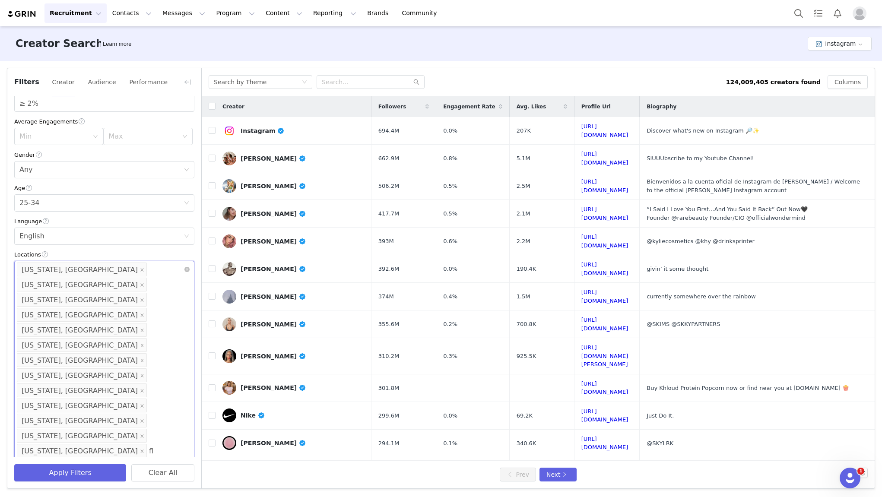
type input "flo"
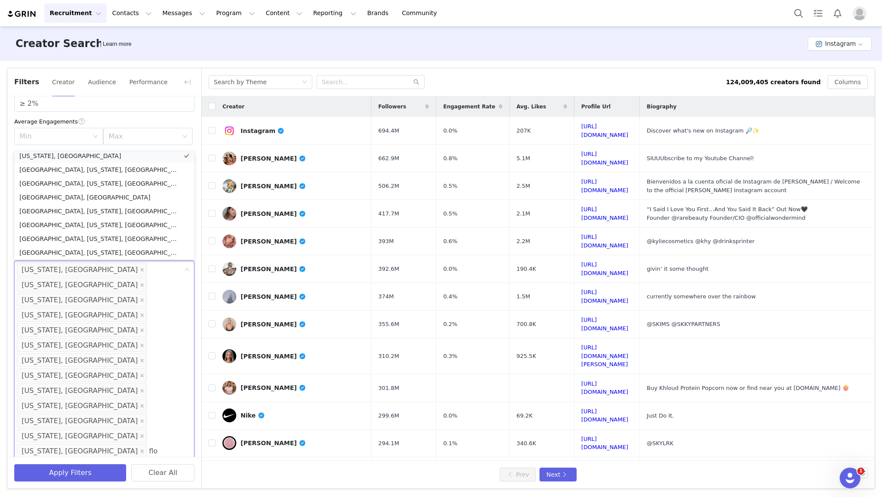
scroll to position [2, 0]
click at [78, 159] on li "[US_STATE], [GEOGRAPHIC_DATA]" at bounding box center [104, 159] width 180 height 14
click at [8, 180] on div "Current Creators Hide creators in my CRM Bio Phrase Follower Count Min 75k Max …" at bounding box center [104, 323] width 194 height 677
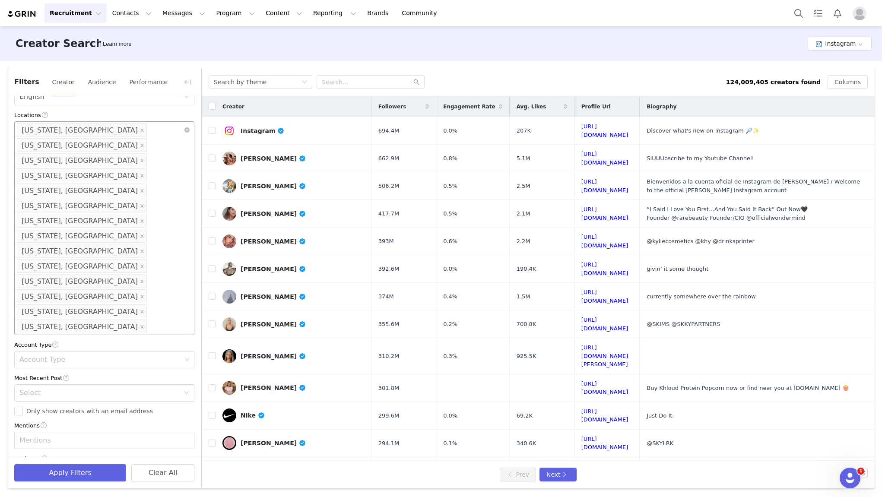
scroll to position [317, 0]
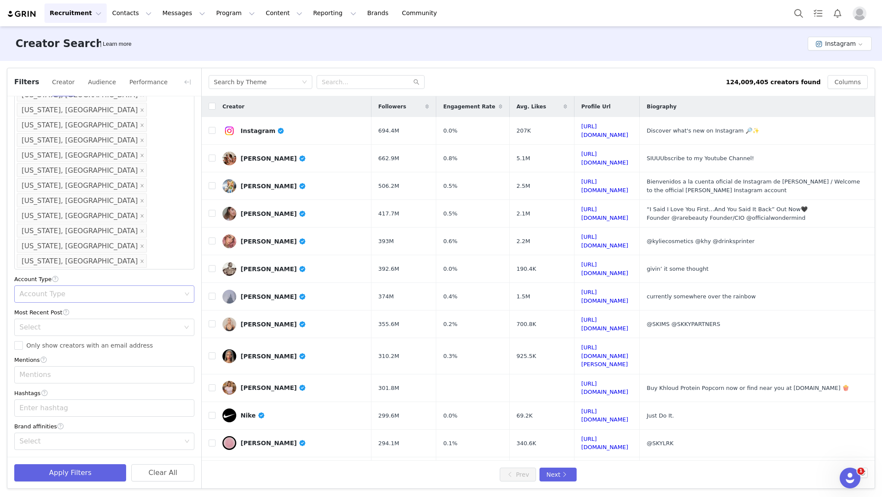
click at [69, 296] on div "Account Type" at bounding box center [100, 294] width 162 height 9
click at [40, 340] on li "Creator" at bounding box center [104, 341] width 180 height 14
click at [42, 329] on li "Business" at bounding box center [104, 327] width 180 height 14
click at [42, 312] on li "Regular" at bounding box center [104, 313] width 180 height 14
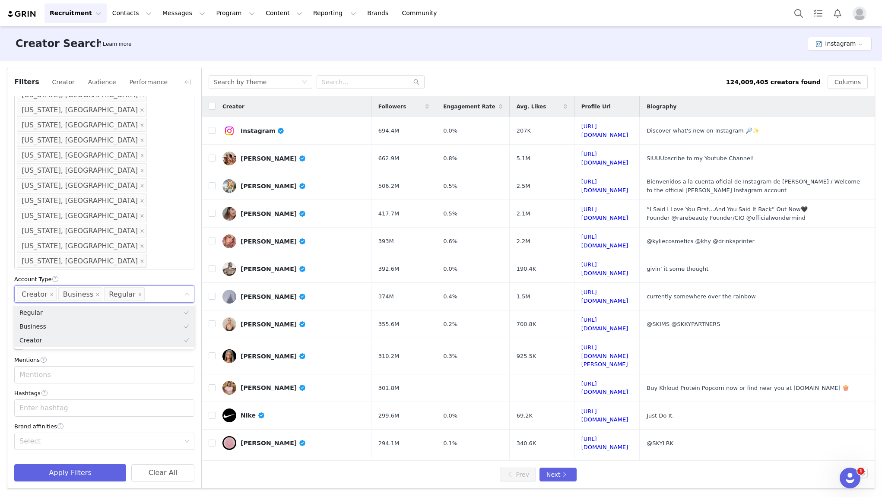
click at [10, 322] on div "Current Creators Hide creators in my CRM Bio Phrase Follower Count Min 75k Max …" at bounding box center [104, 118] width 194 height 677
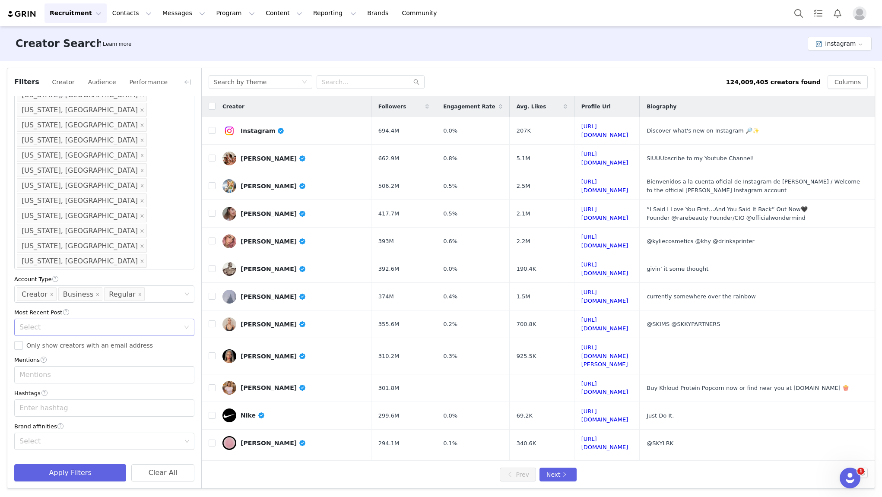
click at [57, 327] on div "Select" at bounding box center [99, 327] width 160 height 9
click at [46, 346] on li "<1 Month" at bounding box center [104, 346] width 180 height 14
click at [46, 409] on div "Enter hashtag" at bounding box center [100, 408] width 162 height 9
type input "#interior"
click at [45, 427] on li "#interior" at bounding box center [104, 427] width 180 height 14
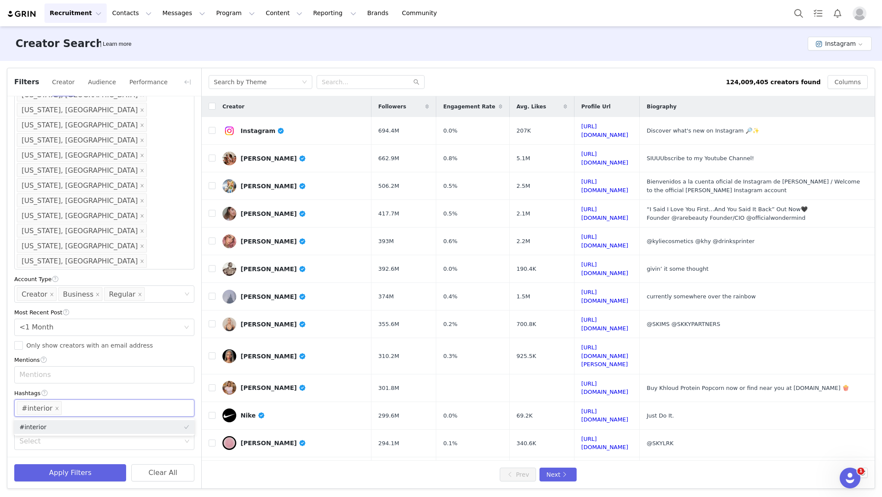
click at [69, 391] on div "Hashtags" at bounding box center [104, 393] width 180 height 9
click at [36, 444] on div "Select" at bounding box center [100, 441] width 162 height 9
click at [94, 441] on icon "icon: close" at bounding box center [96, 442] width 4 height 4
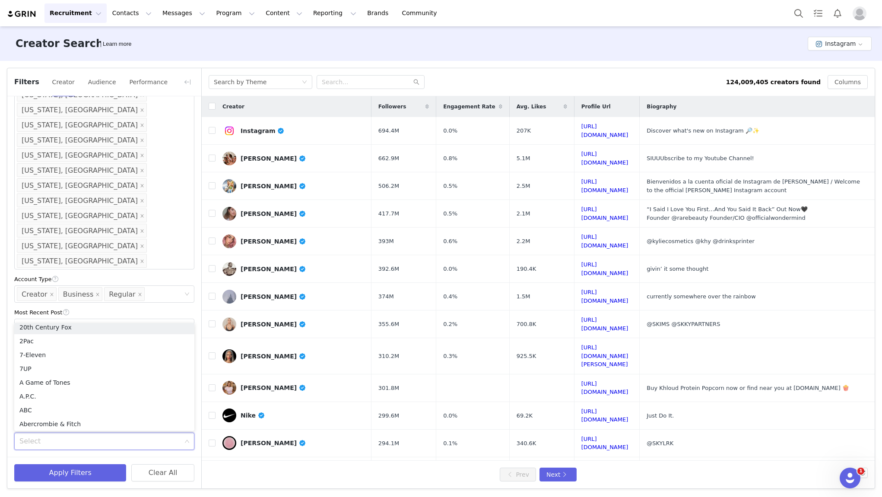
scroll to position [2, 0]
click at [12, 452] on div "Current Creators Hide creators in my CRM Bio Phrase Follower Count Min 75k Max …" at bounding box center [104, 118] width 194 height 677
click at [60, 81] on button "Creator" at bounding box center [63, 82] width 23 height 14
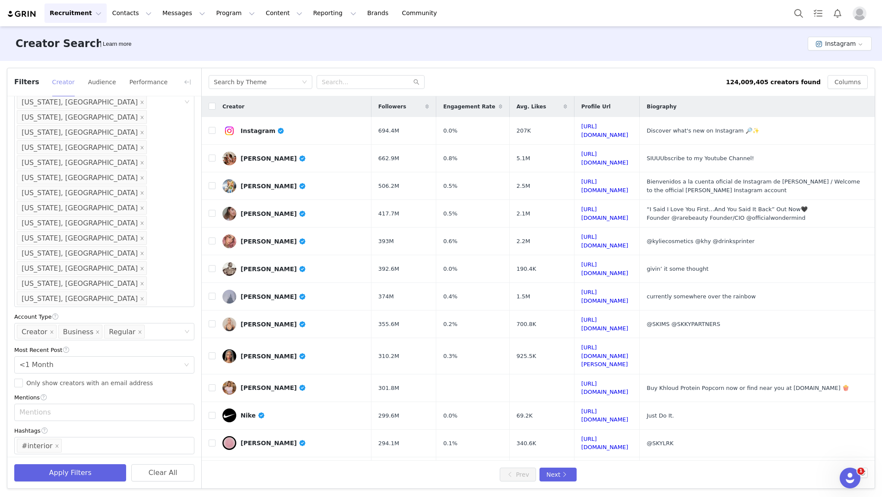
scroll to position [317, 0]
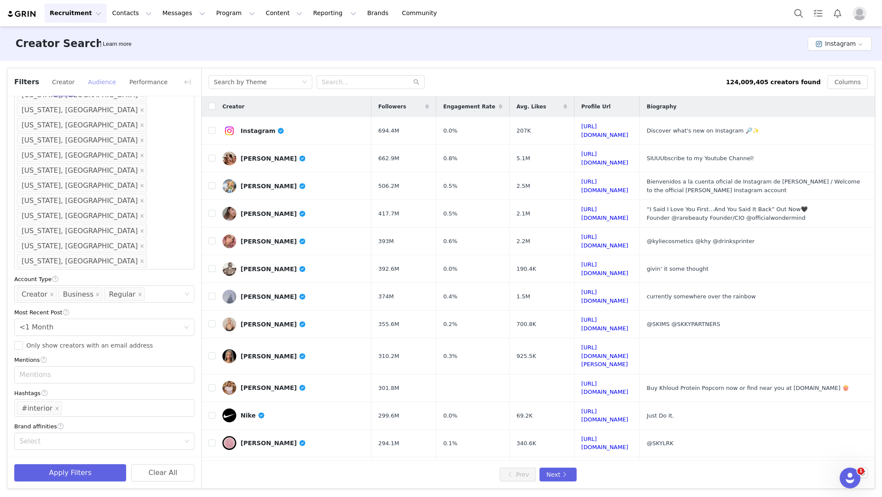
click at [92, 81] on button "Audience" at bounding box center [102, 82] width 29 height 14
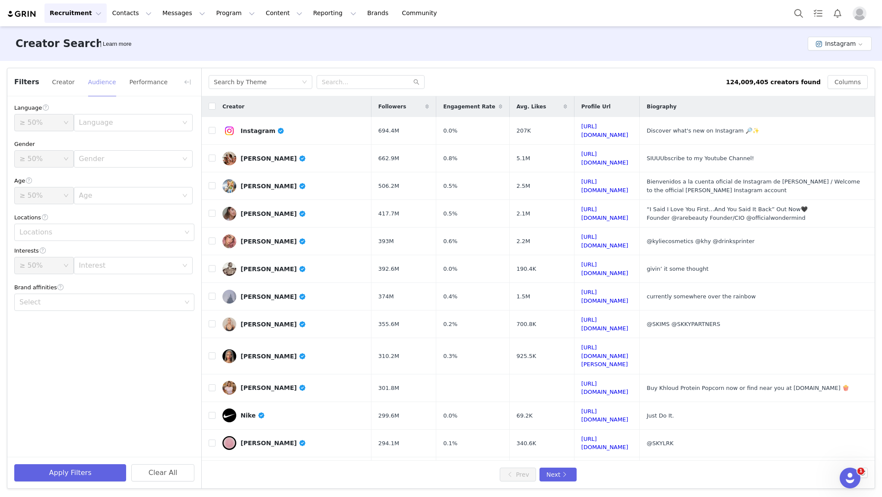
scroll to position [0, 0]
click at [100, 202] on div "Age" at bounding box center [130, 196] width 103 height 16
click at [61, 213] on div "Locations" at bounding box center [104, 217] width 180 height 9
click at [65, 234] on div "Locations" at bounding box center [100, 232] width 162 height 9
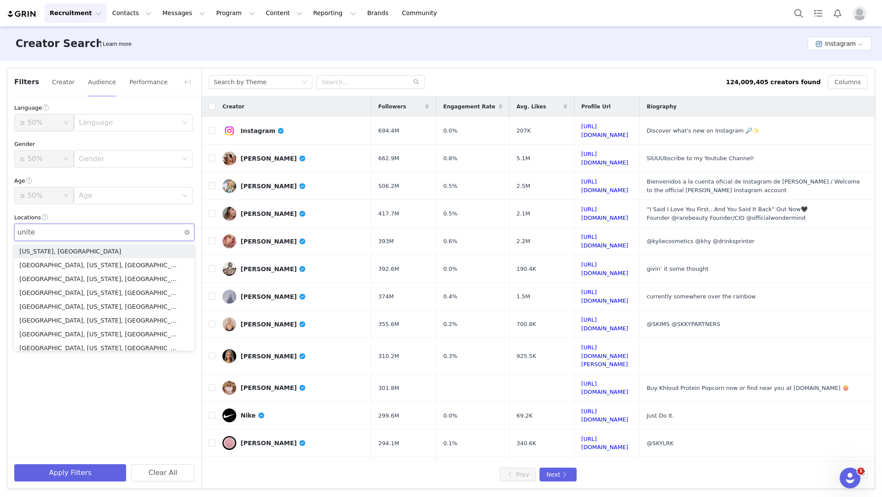
type input "united"
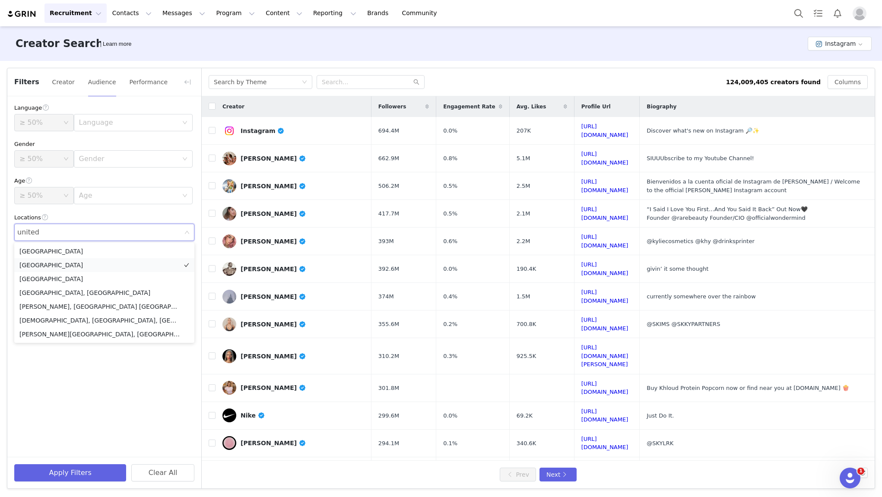
click at [52, 267] on li "[GEOGRAPHIC_DATA]" at bounding box center [104, 265] width 180 height 14
click at [37, 373] on div "Language ≥ 50% Language Gender ≥ 50% Gender Age ≥ [DEMOGRAPHIC_DATA]% Age Locat…" at bounding box center [104, 276] width 194 height 361
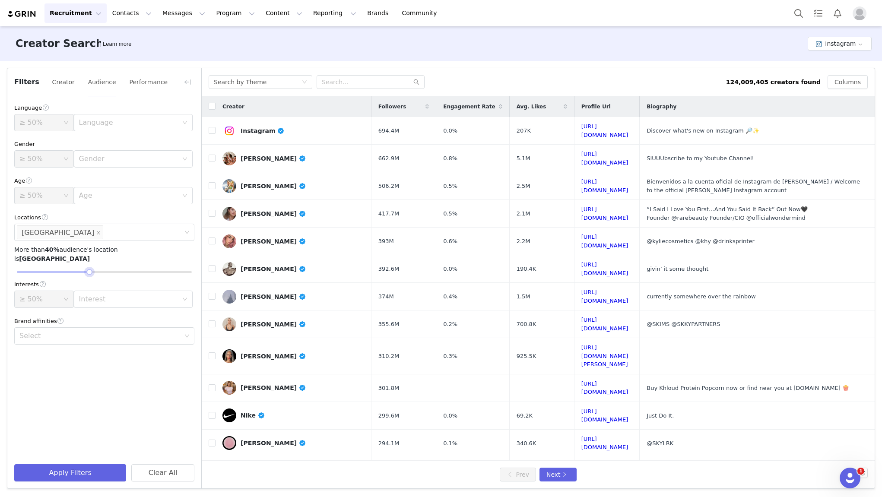
drag, startPoint x: 107, startPoint y: 263, endPoint x: 89, endPoint y: 263, distance: 18.6
click at [89, 269] on div at bounding box center [89, 272] width 6 height 6
click at [66, 399] on div "Language ≥ 50% Language Gender ≥ 50% Gender Age ≥ [DEMOGRAPHIC_DATA]% Age Locat…" at bounding box center [104, 276] width 194 height 361
click at [145, 82] on button "Performance" at bounding box center [148, 82] width 39 height 14
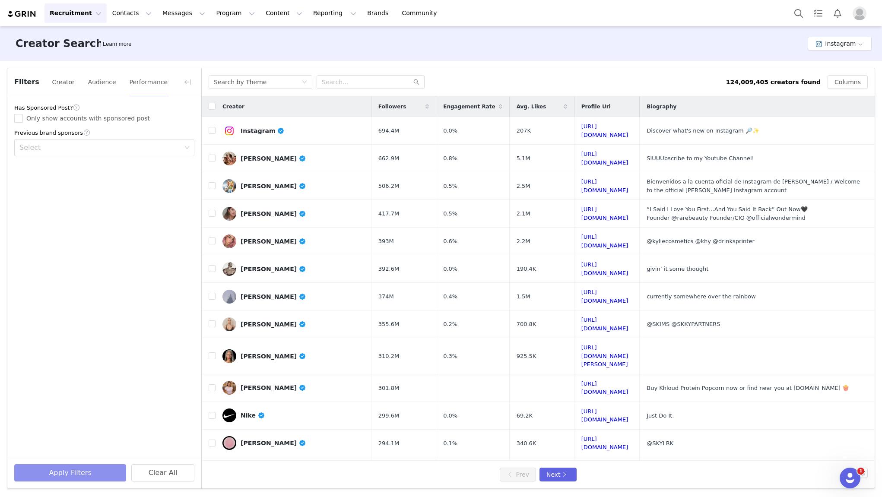
click at [70, 477] on button "Apply Filters" at bounding box center [70, 473] width 112 height 17
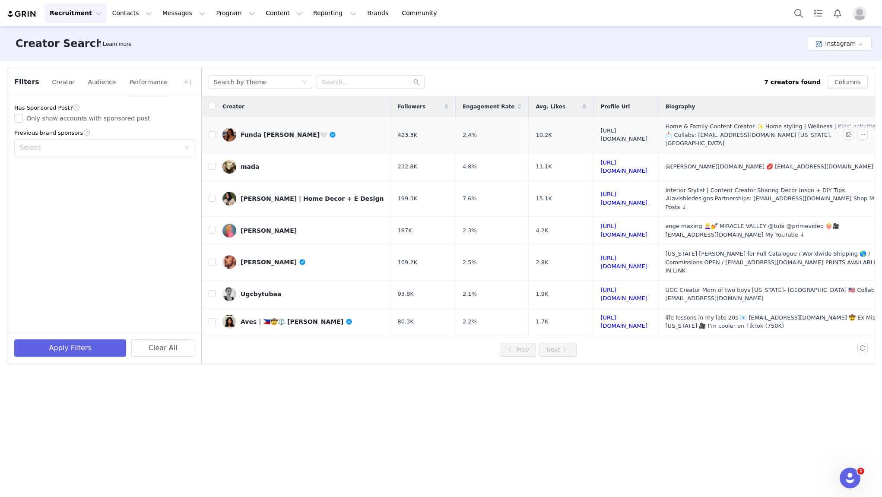
click at [601, 131] on link "[URL][DOMAIN_NAME]" at bounding box center [624, 134] width 47 height 15
click at [604, 159] on link "[URL][DOMAIN_NAME]" at bounding box center [624, 166] width 47 height 15
click at [601, 191] on link "[URL][DOMAIN_NAME]" at bounding box center [624, 198] width 47 height 15
click at [614, 223] on link "[URL][DOMAIN_NAME]" at bounding box center [624, 230] width 47 height 15
click at [601, 255] on link "[URL][DOMAIN_NAME]" at bounding box center [624, 262] width 47 height 15
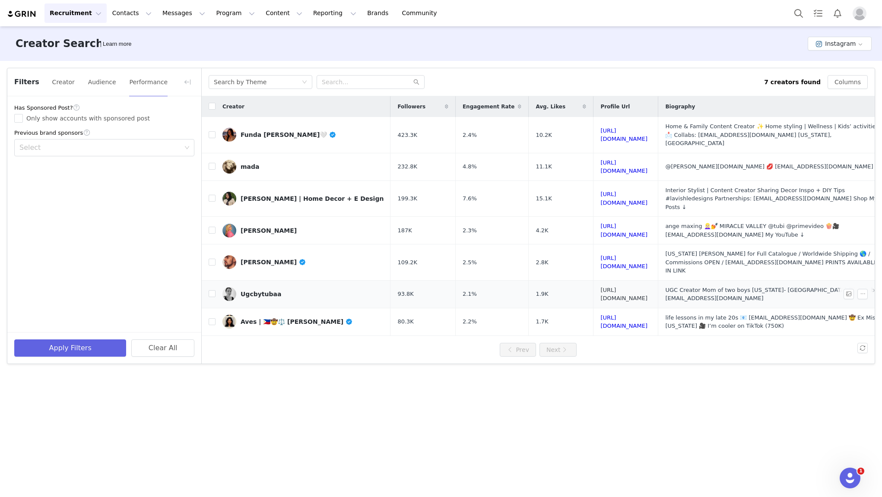
click at [601, 287] on link "[URL][DOMAIN_NAME]" at bounding box center [624, 294] width 47 height 15
click at [601, 315] on link "[URL][DOMAIN_NAME]" at bounding box center [624, 322] width 47 height 15
click at [66, 81] on button "Creator" at bounding box center [63, 82] width 23 height 14
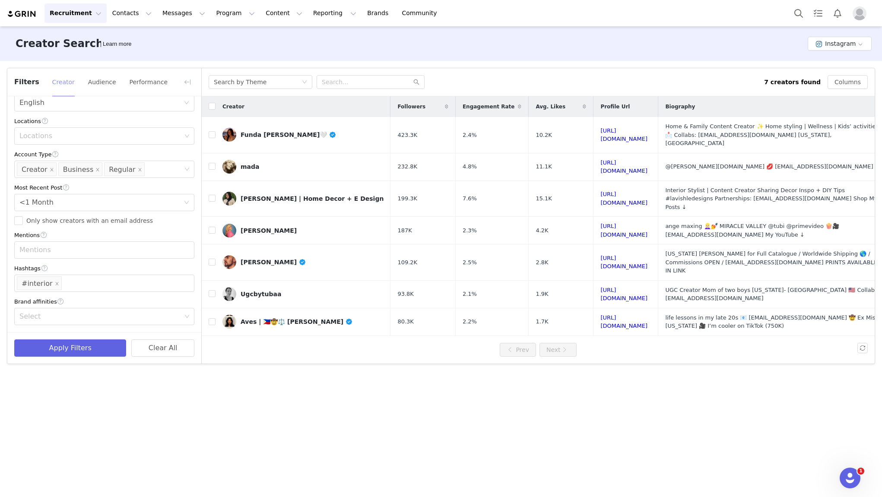
scroll to position [274, 0]
click at [55, 282] on icon "icon: close" at bounding box center [57, 284] width 4 height 4
click at [61, 340] on button "Apply Filters" at bounding box center [70, 348] width 112 height 17
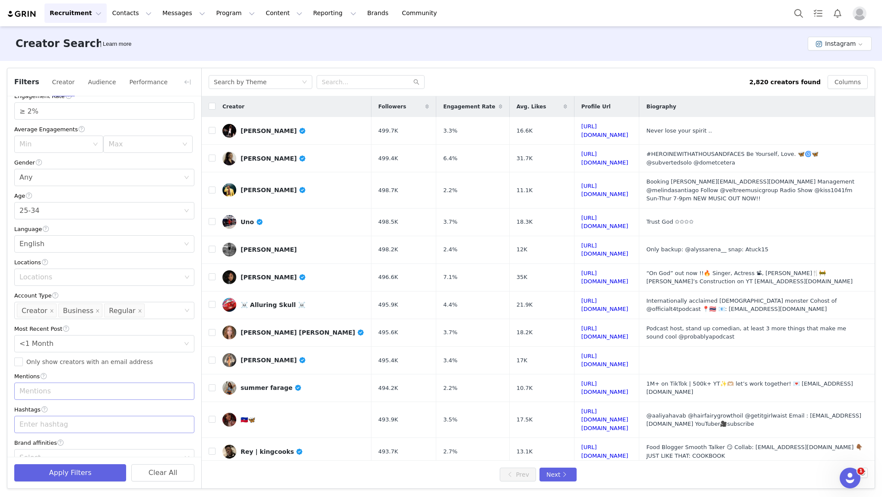
scroll to position [101, 0]
click at [96, 314] on icon "icon: close" at bounding box center [98, 314] width 4 height 4
click at [69, 472] on button "Apply Filters" at bounding box center [70, 473] width 112 height 17
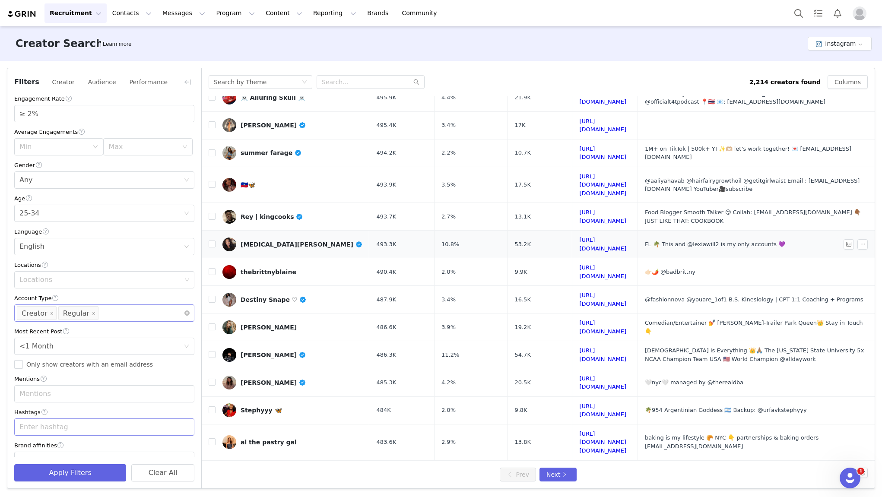
scroll to position [187, 0]
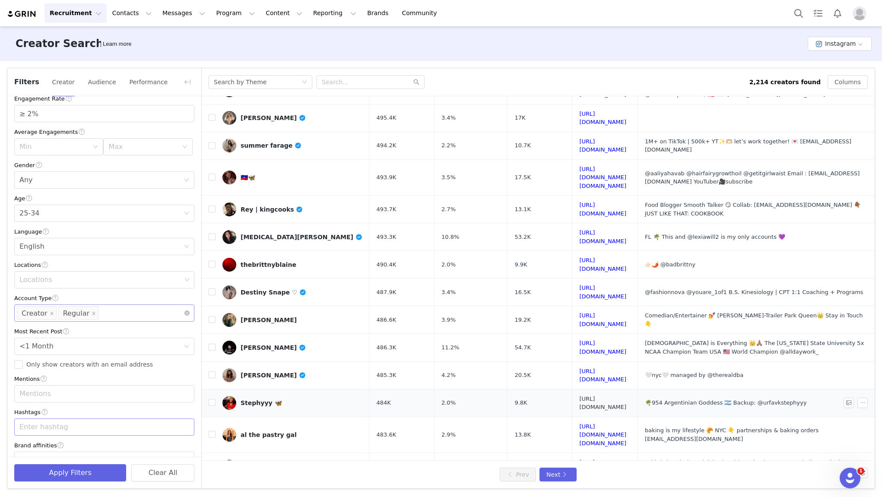
click at [580, 396] on link "[URL][DOMAIN_NAME]" at bounding box center [603, 403] width 47 height 15
click at [568, 471] on button "Next" at bounding box center [558, 475] width 37 height 14
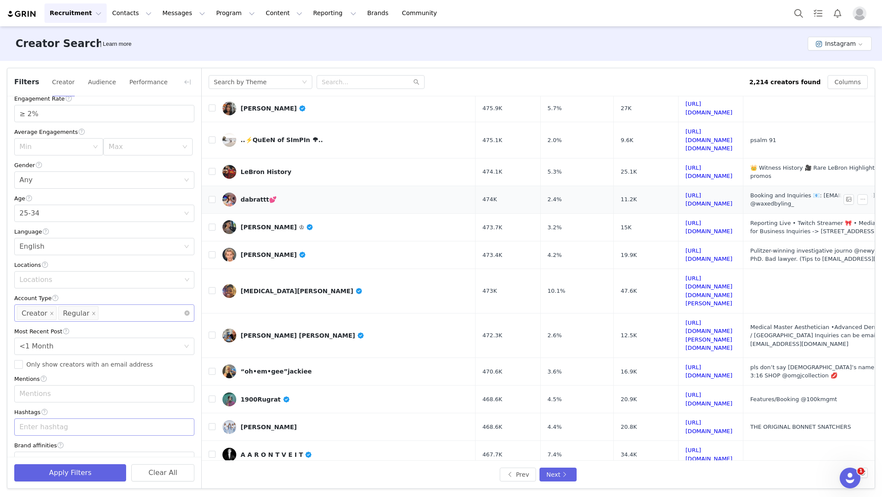
scroll to position [170, 0]
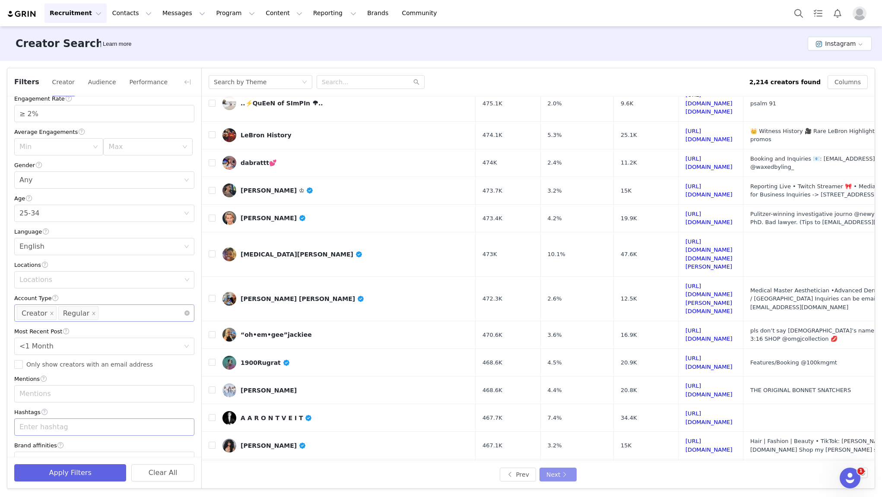
click at [559, 473] on button "Next" at bounding box center [558, 475] width 37 height 14
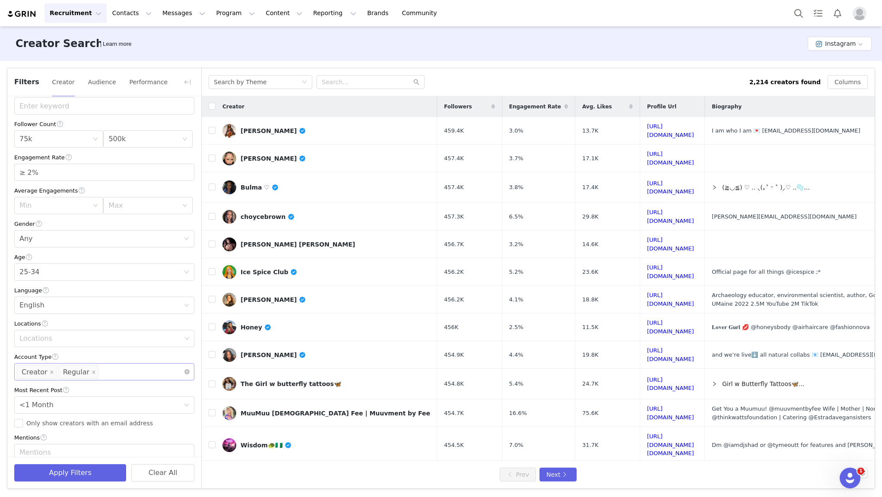
scroll to position [0, 0]
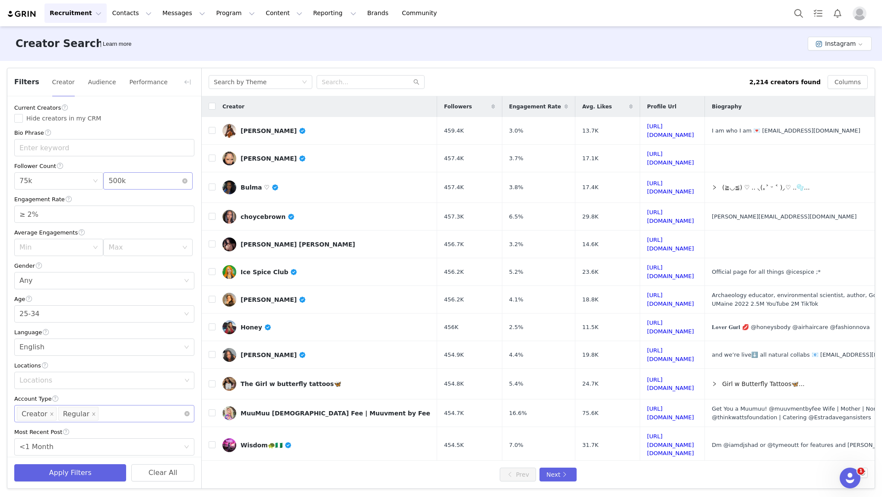
click at [152, 188] on div "Max 500k" at bounding box center [144, 181] width 73 height 16
click at [121, 280] on li "250k" at bounding box center [147, 282] width 89 height 14
click at [70, 478] on button "Apply Filters" at bounding box center [70, 473] width 112 height 17
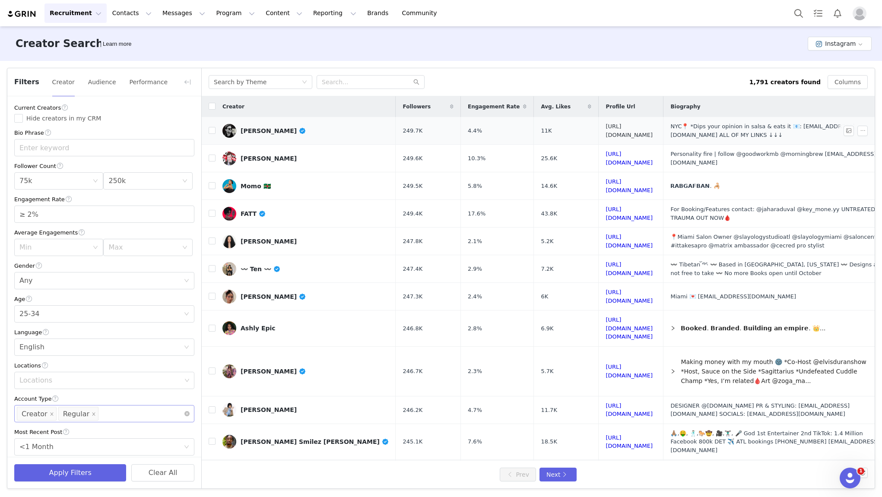
click at [606, 131] on link "[URL][DOMAIN_NAME]" at bounding box center [629, 130] width 47 height 15
click at [606, 183] on link "[URL][DOMAIN_NAME]" at bounding box center [629, 185] width 47 height 15
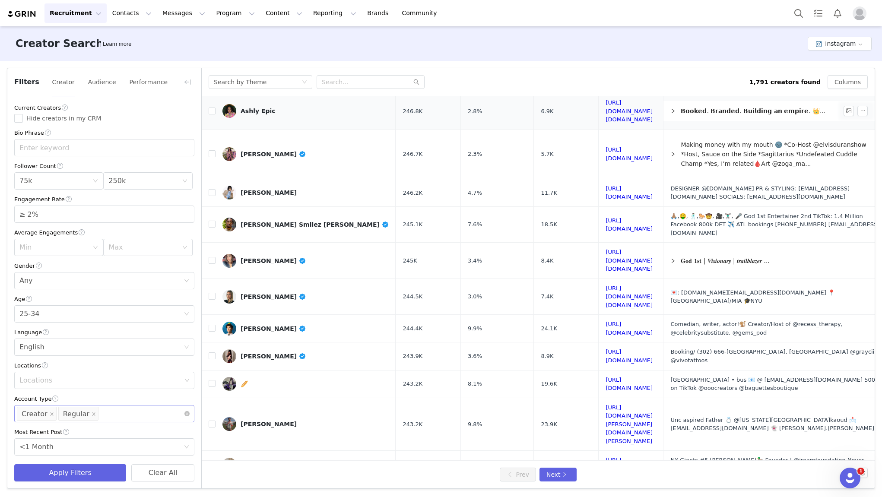
scroll to position [219, 0]
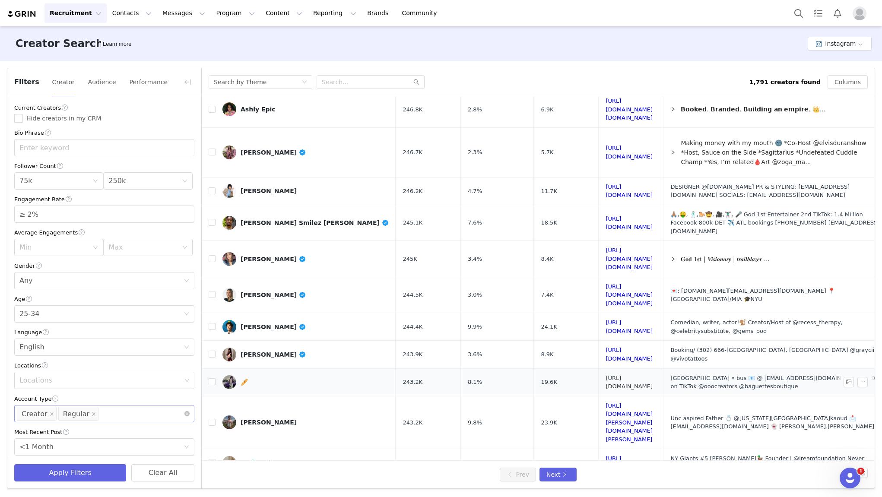
click at [606, 375] on link "[URL][DOMAIN_NAME]" at bounding box center [629, 382] width 47 height 15
click at [559, 473] on button "Next" at bounding box center [558, 475] width 37 height 14
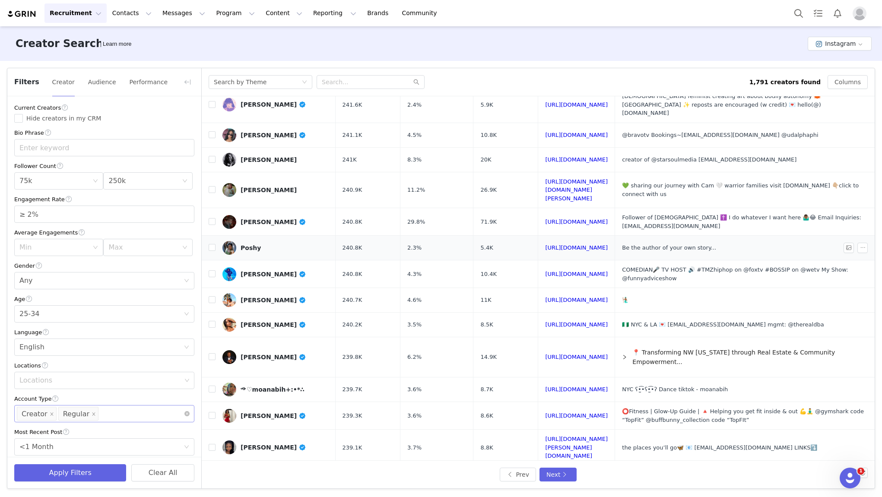
scroll to position [32, 0]
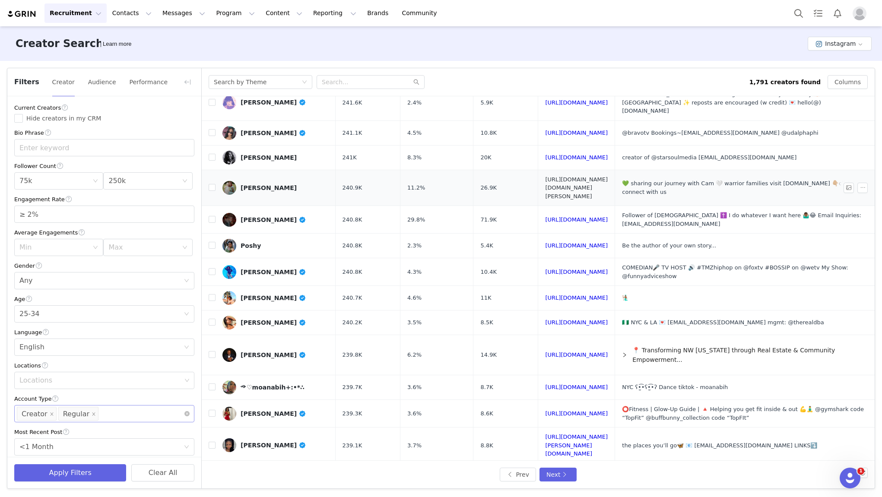
click at [552, 176] on link "[URL][DOMAIN_NAME][DOMAIN_NAME][PERSON_NAME]" at bounding box center [576, 187] width 63 height 23
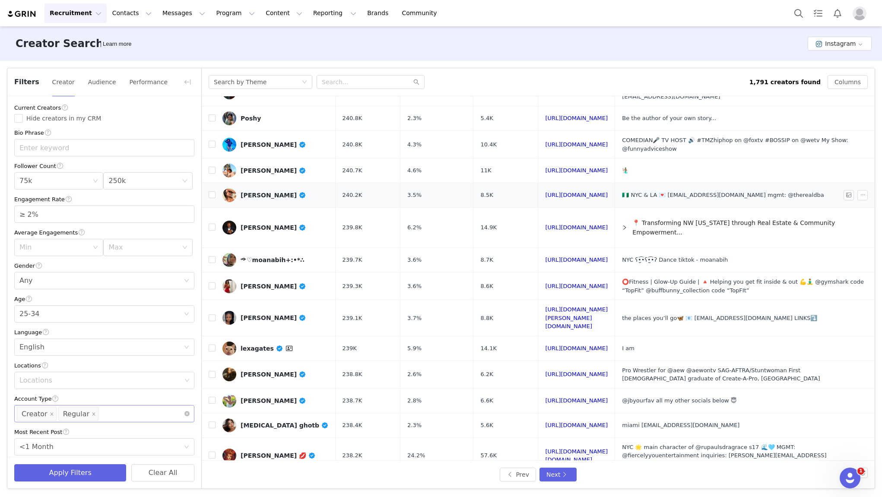
scroll to position [163, 0]
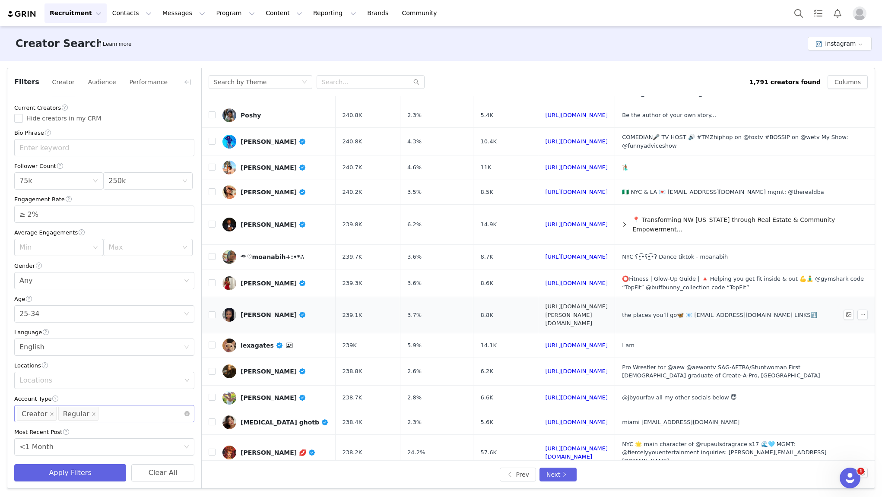
click at [556, 303] on link "[URL][DOMAIN_NAME][PERSON_NAME][DOMAIN_NAME]" at bounding box center [576, 314] width 63 height 23
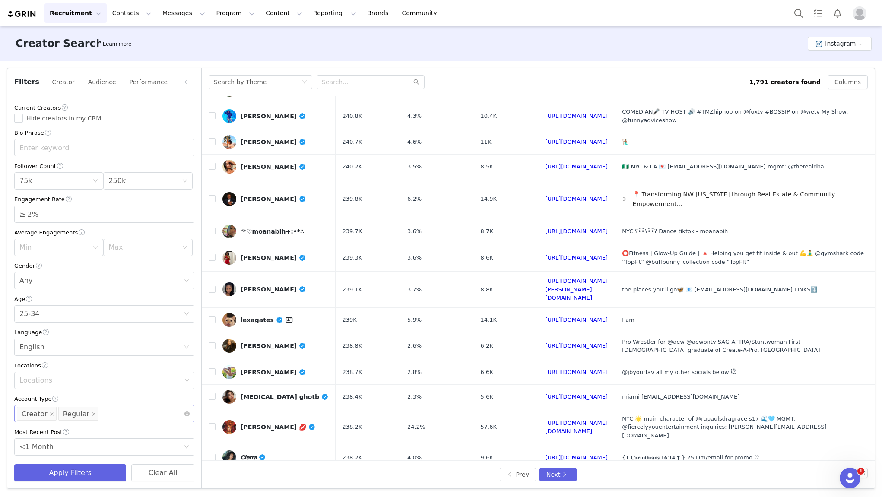
click at [565, 481] on link "[URL][DOMAIN_NAME]" at bounding box center [576, 484] width 63 height 6
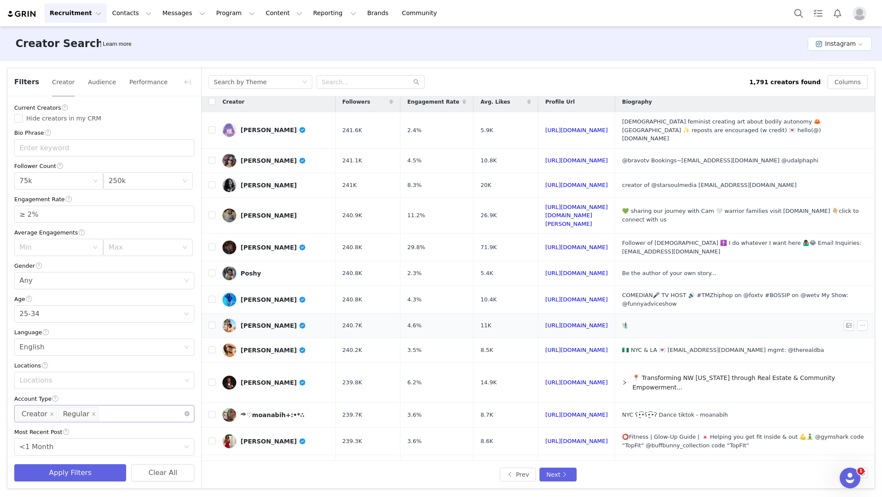
scroll to position [0, 0]
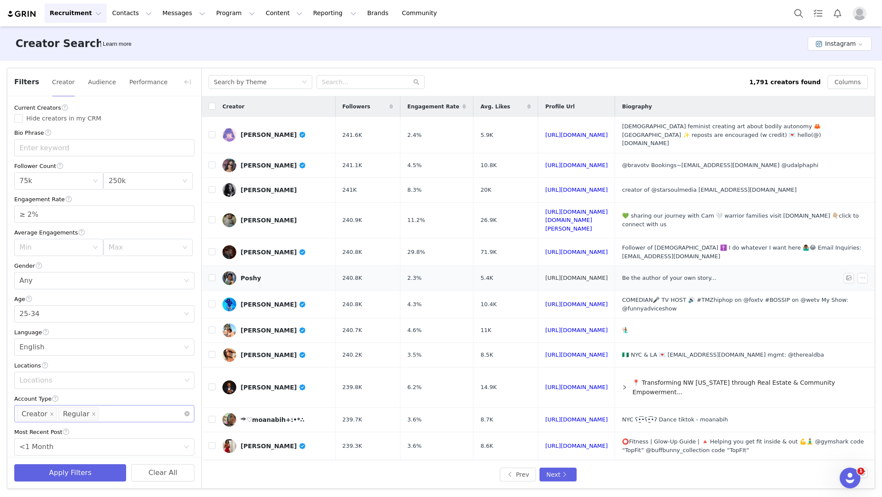
click at [561, 275] on link "[URL][DOMAIN_NAME]" at bounding box center [576, 278] width 63 height 6
click at [552, 476] on button "Next" at bounding box center [558, 475] width 37 height 14
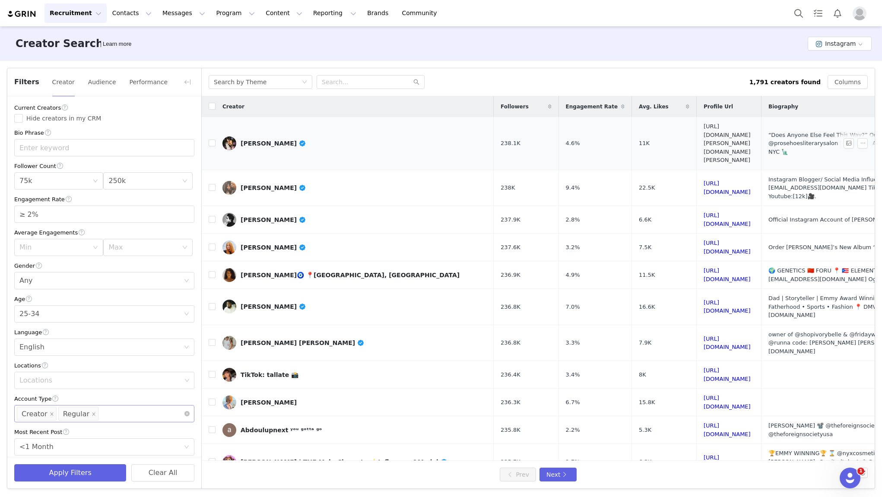
click at [704, 131] on link "[URL][DOMAIN_NAME][PERSON_NAME][DOMAIN_NAME][PERSON_NAME]" at bounding box center [727, 143] width 47 height 40
click at [704, 180] on link "[URL][DOMAIN_NAME]" at bounding box center [727, 187] width 47 height 15
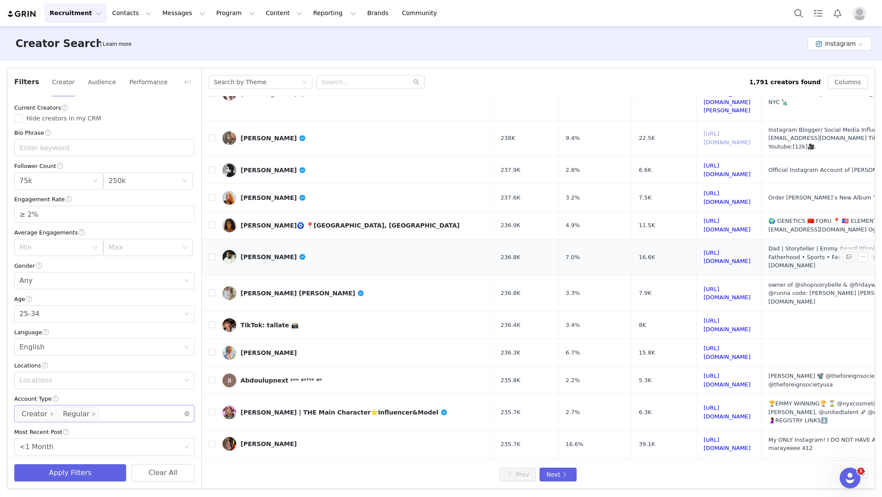
scroll to position [68, 0]
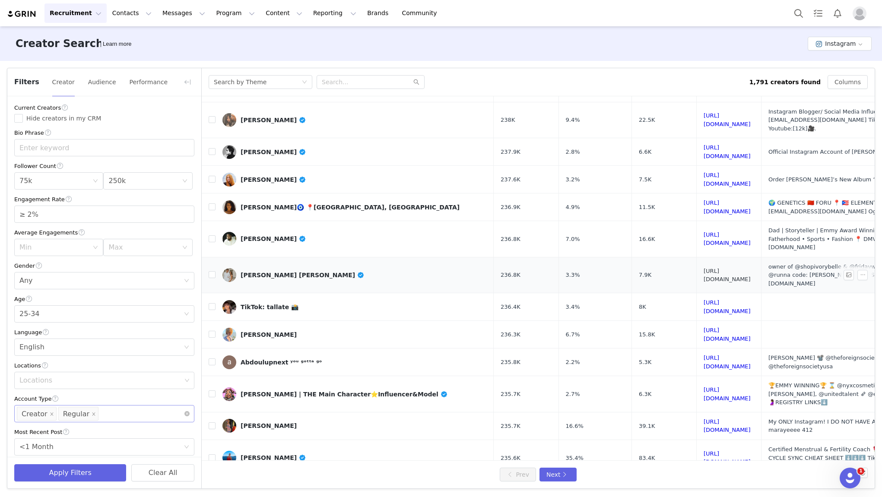
click at [704, 268] on link "[URL][DOMAIN_NAME]" at bounding box center [727, 275] width 47 height 15
click at [704, 327] on link "[URL][DOMAIN_NAME]" at bounding box center [727, 334] width 47 height 15
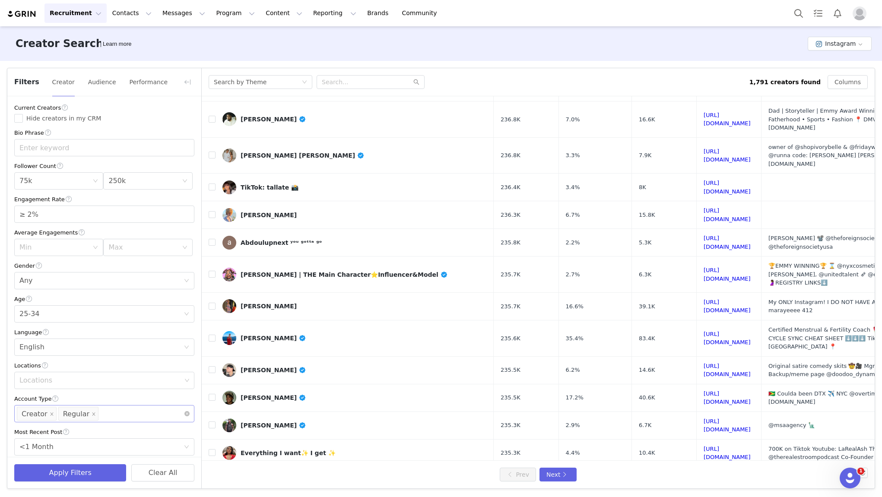
scroll to position [193, 0]
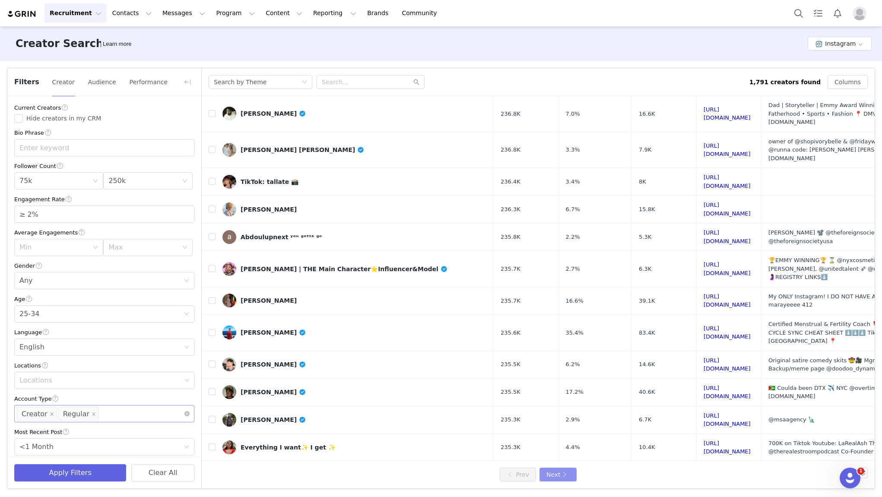
click at [557, 476] on button "Next" at bounding box center [558, 475] width 37 height 14
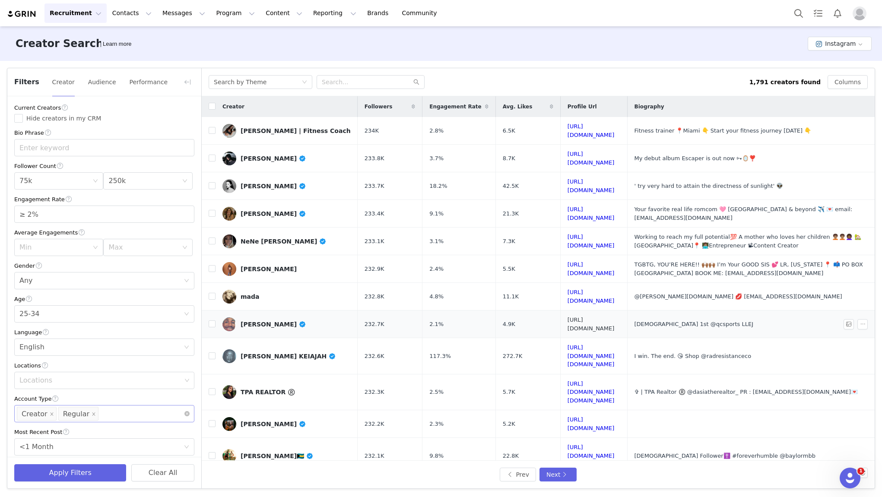
click at [568, 317] on link "[URL][DOMAIN_NAME]" at bounding box center [591, 324] width 47 height 15
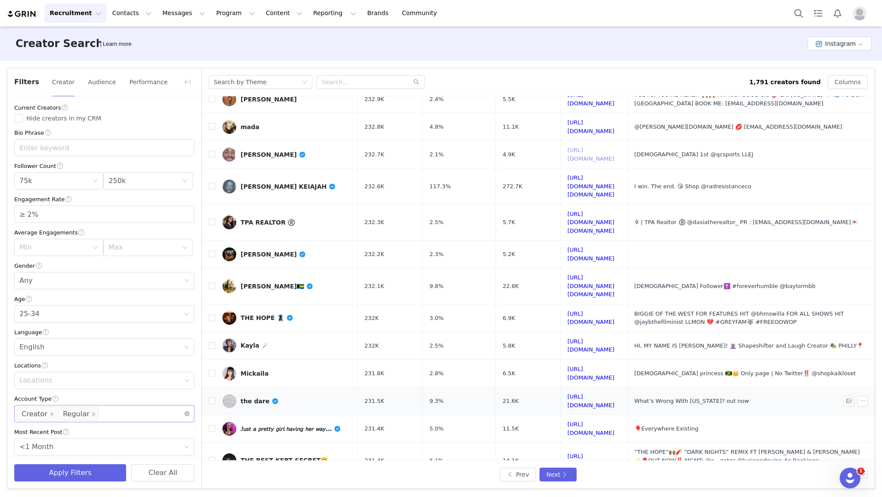
scroll to position [178, 0]
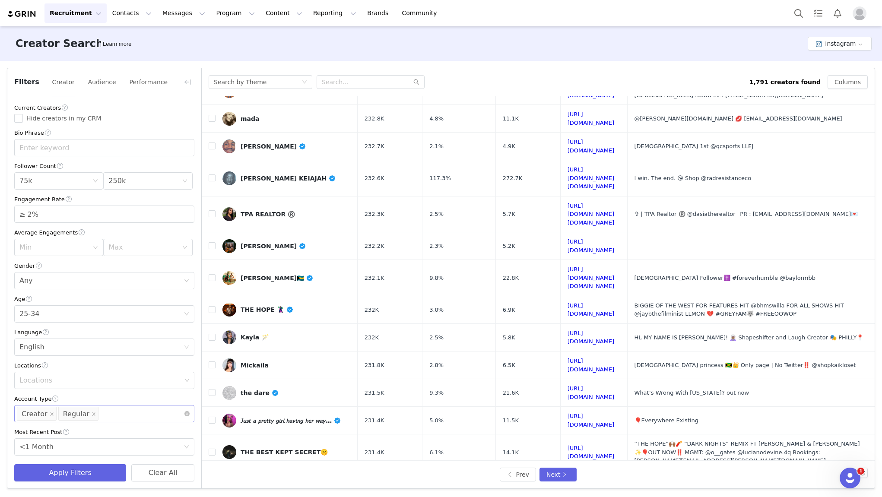
click at [567, 478] on button "Next" at bounding box center [558, 475] width 37 height 14
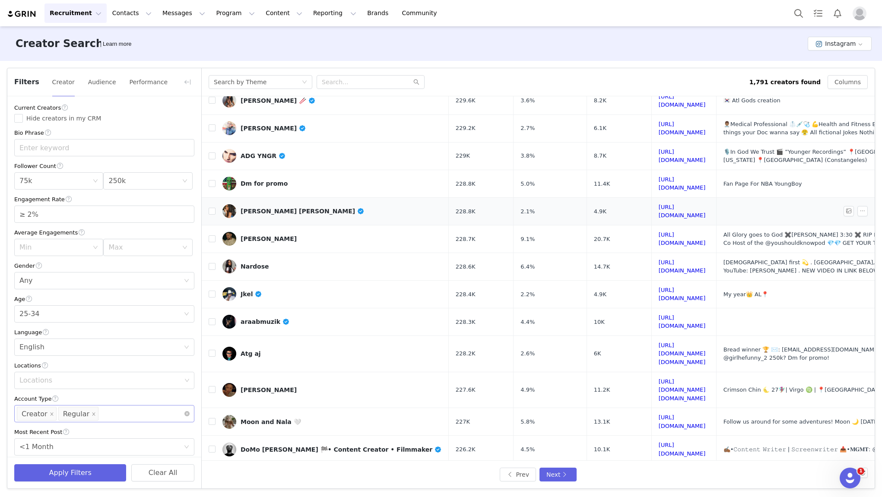
scroll to position [181, 0]
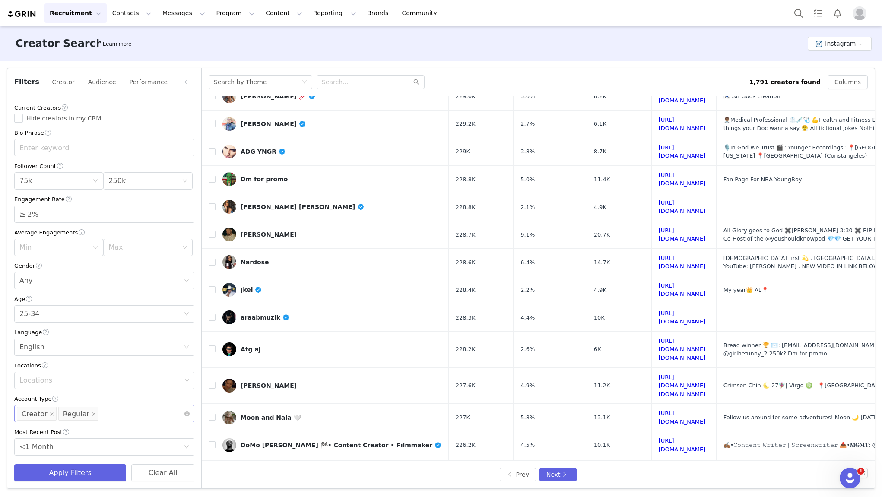
click at [659, 497] on link "[URL][DOMAIN_NAME]" at bounding box center [682, 504] width 47 height 15
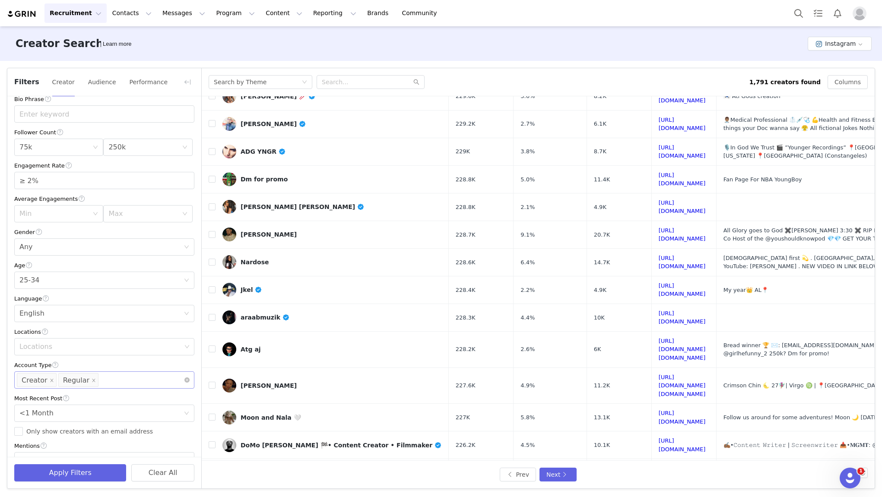
scroll to position [34, 0]
click at [84, 352] on div "Locations" at bounding box center [101, 347] width 169 height 16
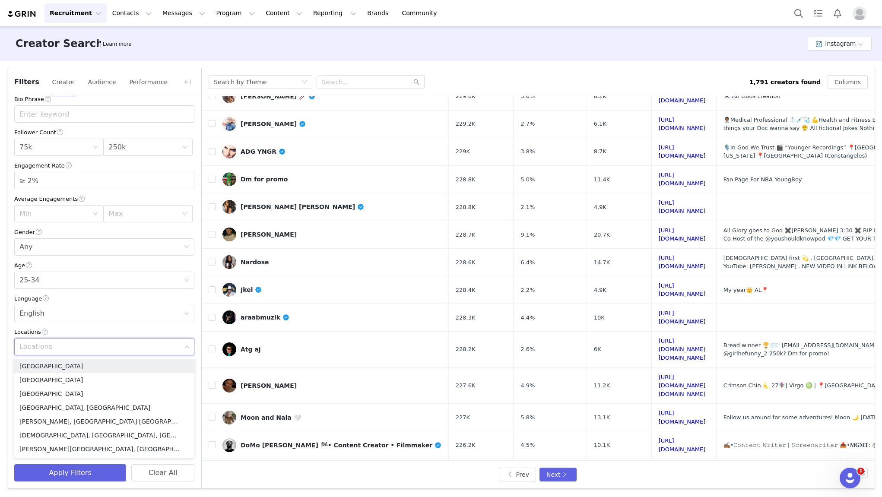
click at [92, 333] on div "Locations" at bounding box center [104, 332] width 180 height 9
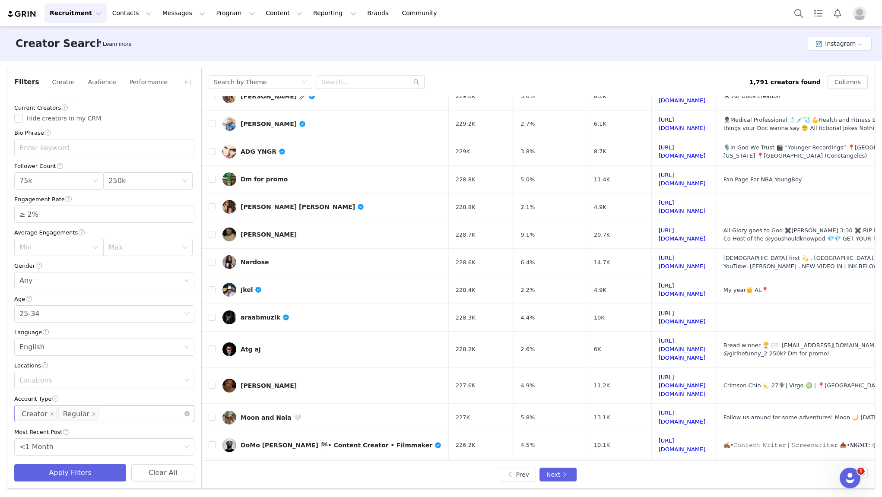
scroll to position [32, 0]
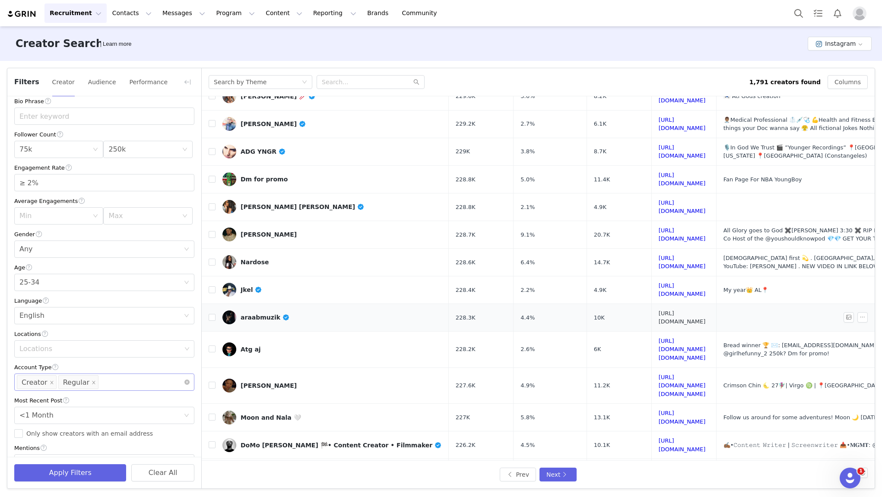
click at [659, 310] on link "[URL][DOMAIN_NAME]" at bounding box center [682, 317] width 47 height 15
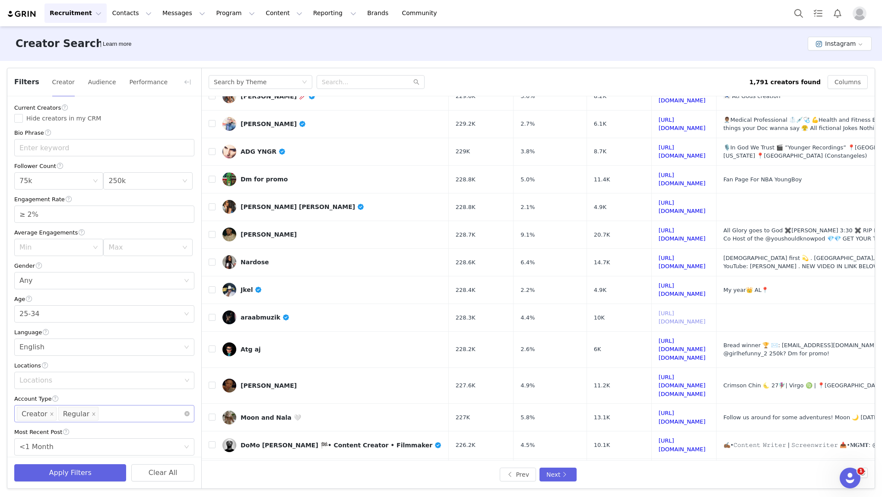
scroll to position [120, 0]
